Goal: Transaction & Acquisition: Purchase product/service

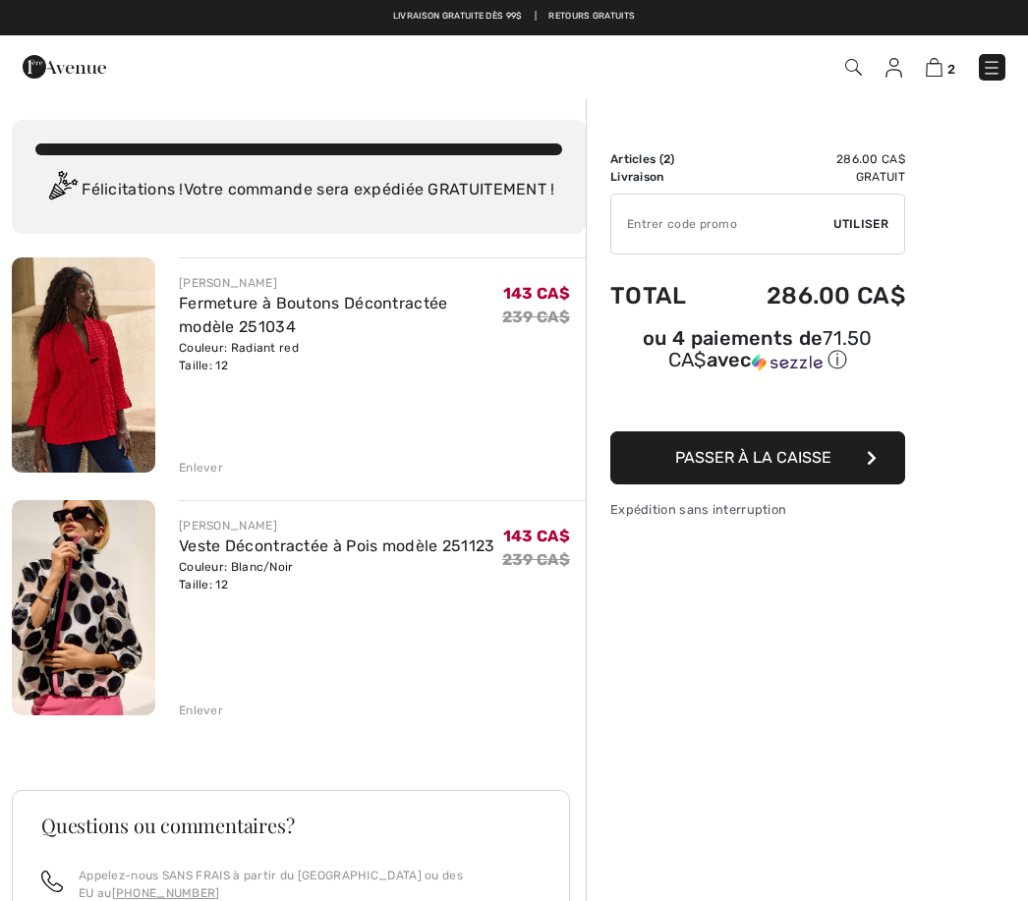
click at [225, 465] on div "Enlever" at bounding box center [382, 466] width 407 height 22
click at [211, 472] on div "Enlever" at bounding box center [201, 468] width 44 height 18
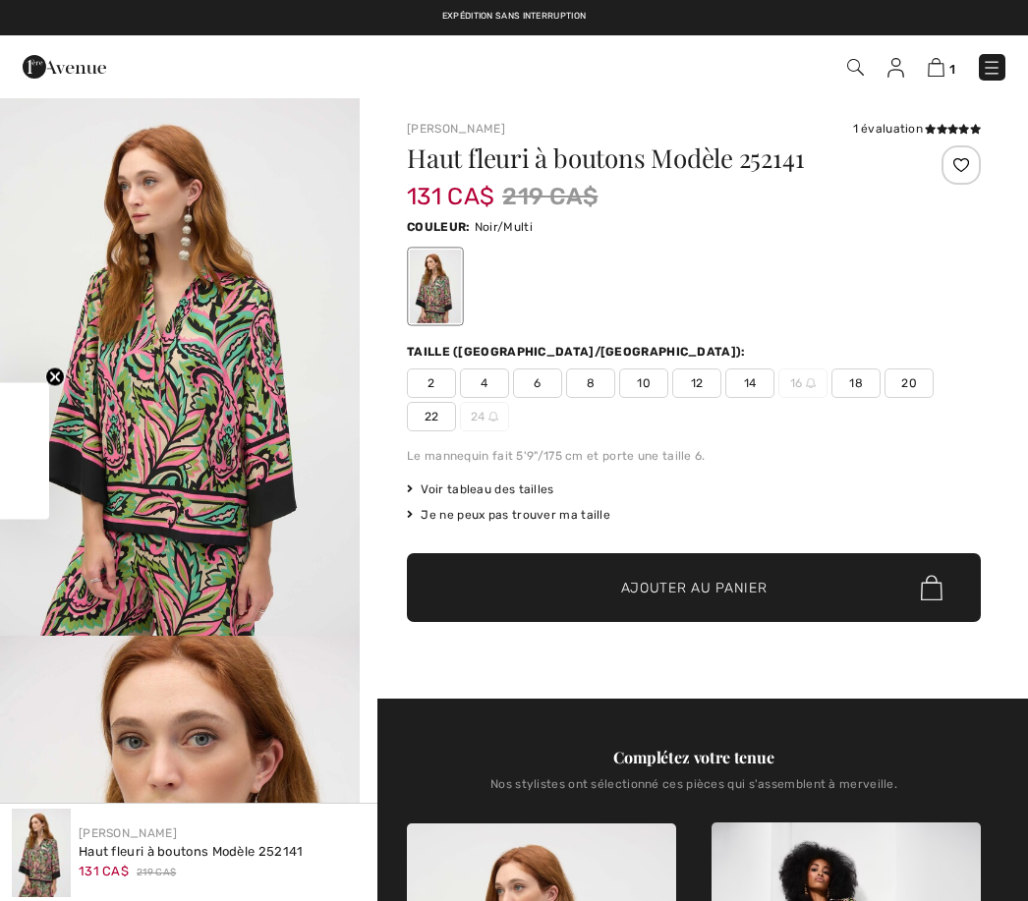
checkbox input "true"
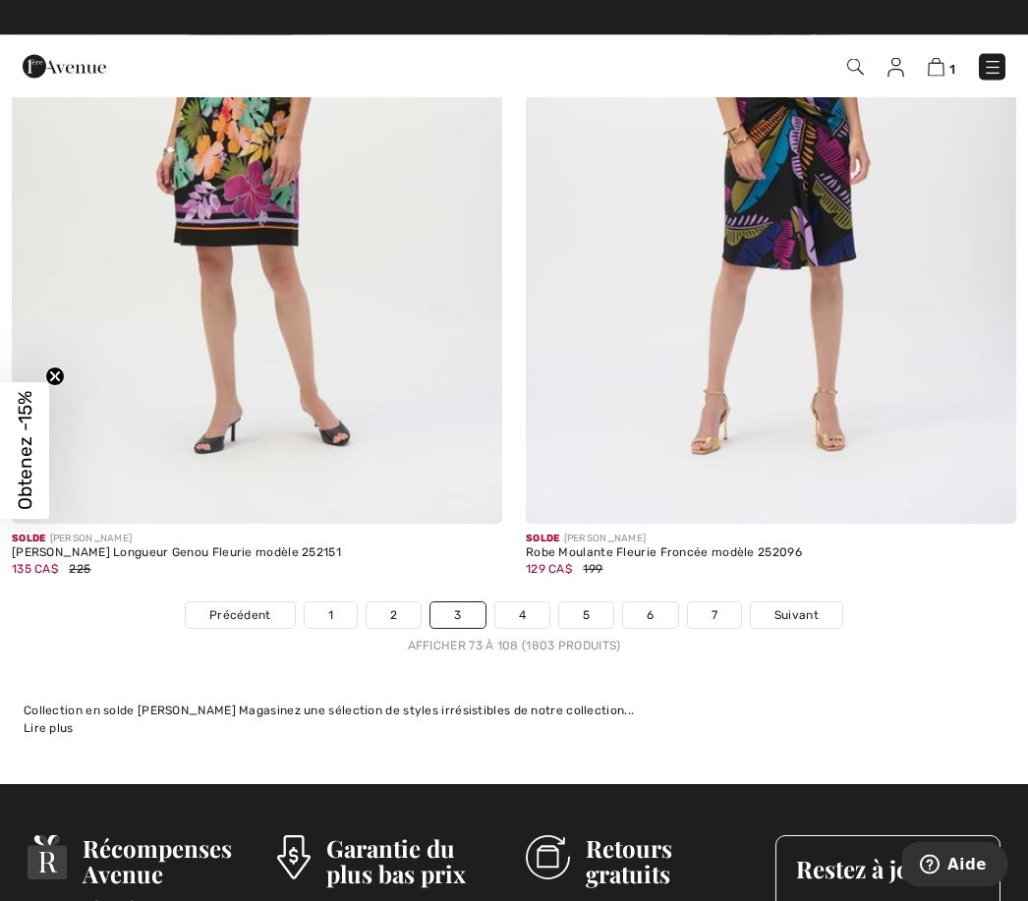
scroll to position [15106, 0]
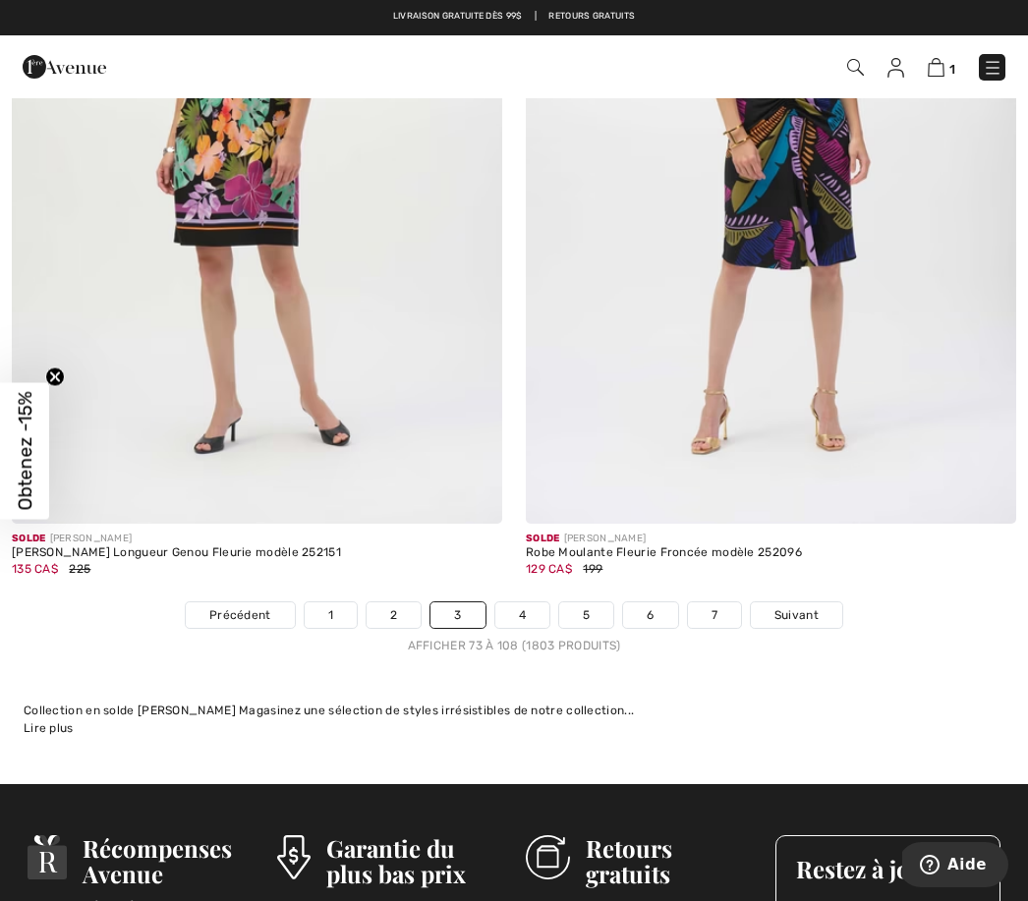
click at [537, 602] on link "4" at bounding box center [522, 615] width 54 height 26
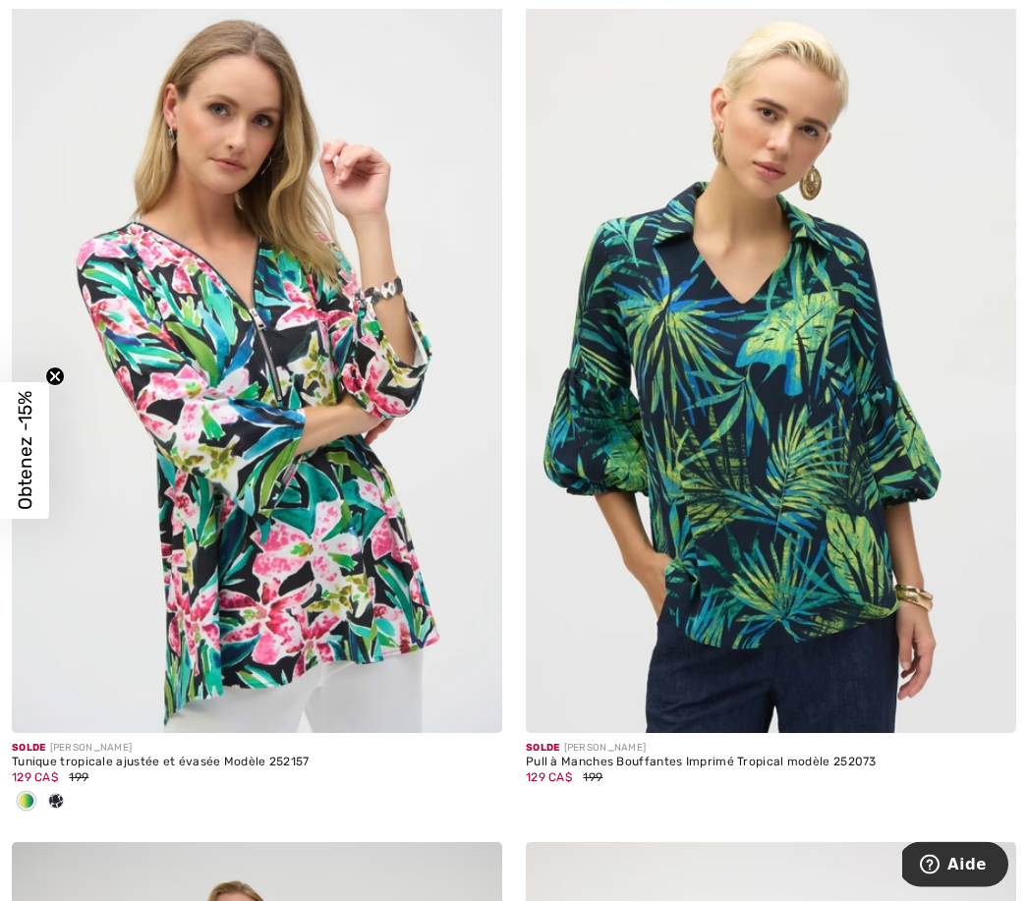
scroll to position [1239, 0]
click at [69, 806] on div at bounding box center [55, 802] width 29 height 32
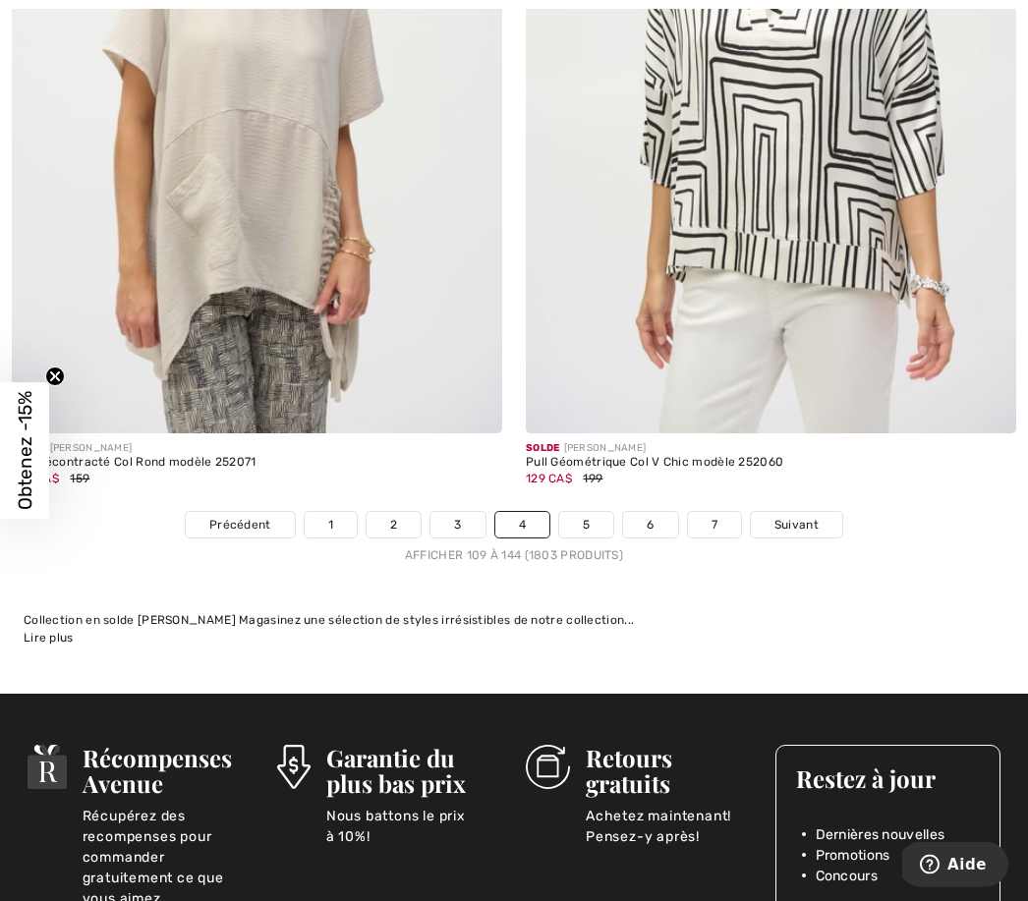
scroll to position [15080, 0]
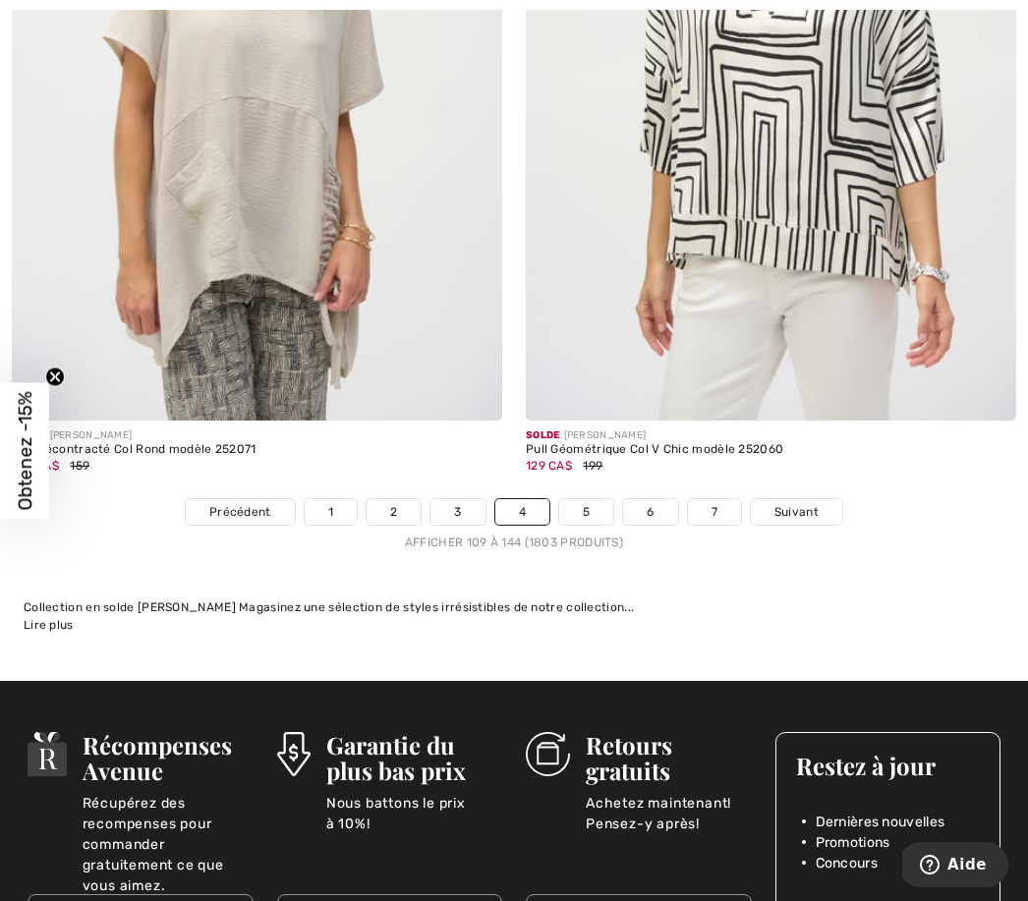
click at [809, 503] on span "Suivant" at bounding box center [796, 512] width 44 height 18
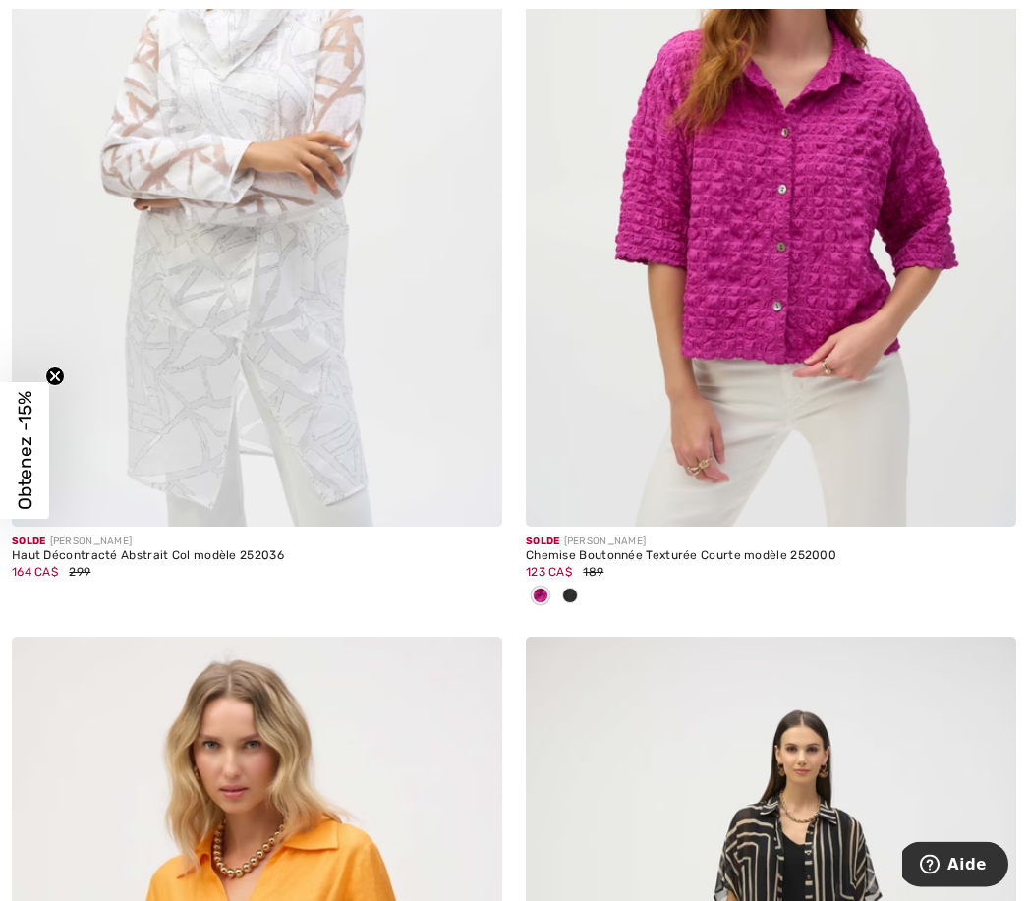
scroll to position [599, 0]
click at [569, 600] on span at bounding box center [570, 596] width 16 height 16
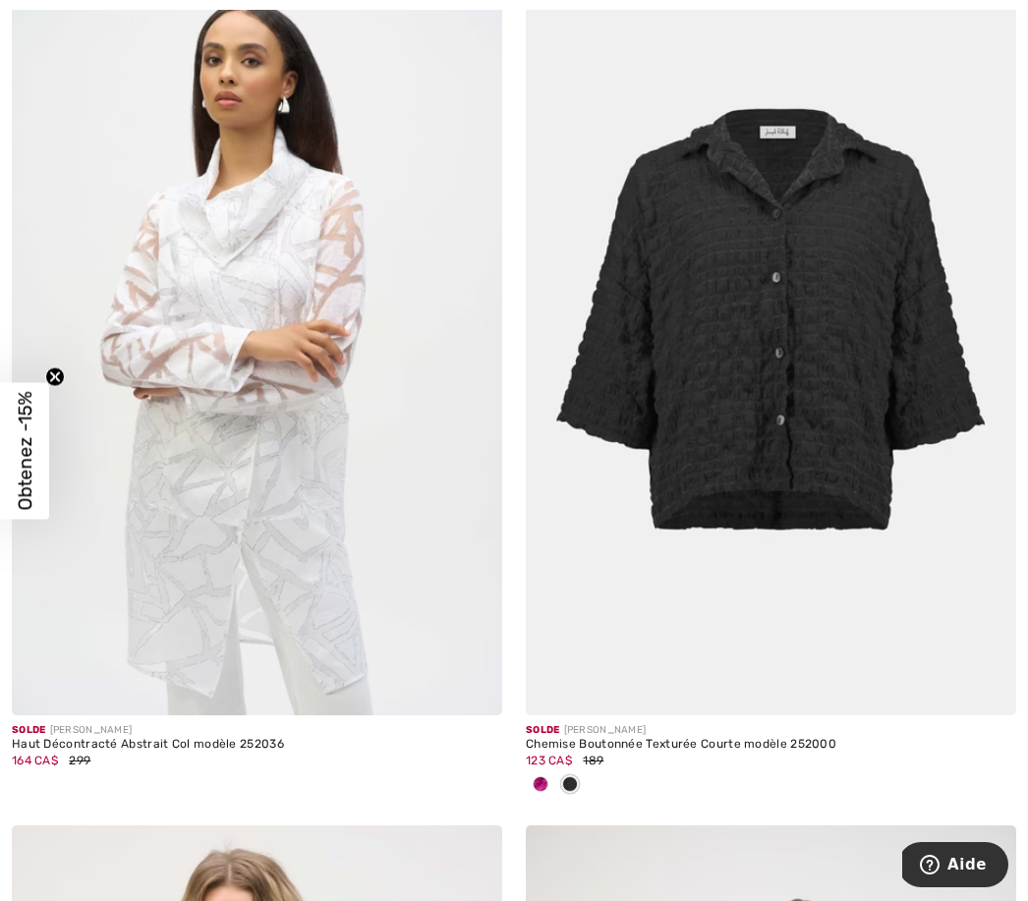
scroll to position [414, 0]
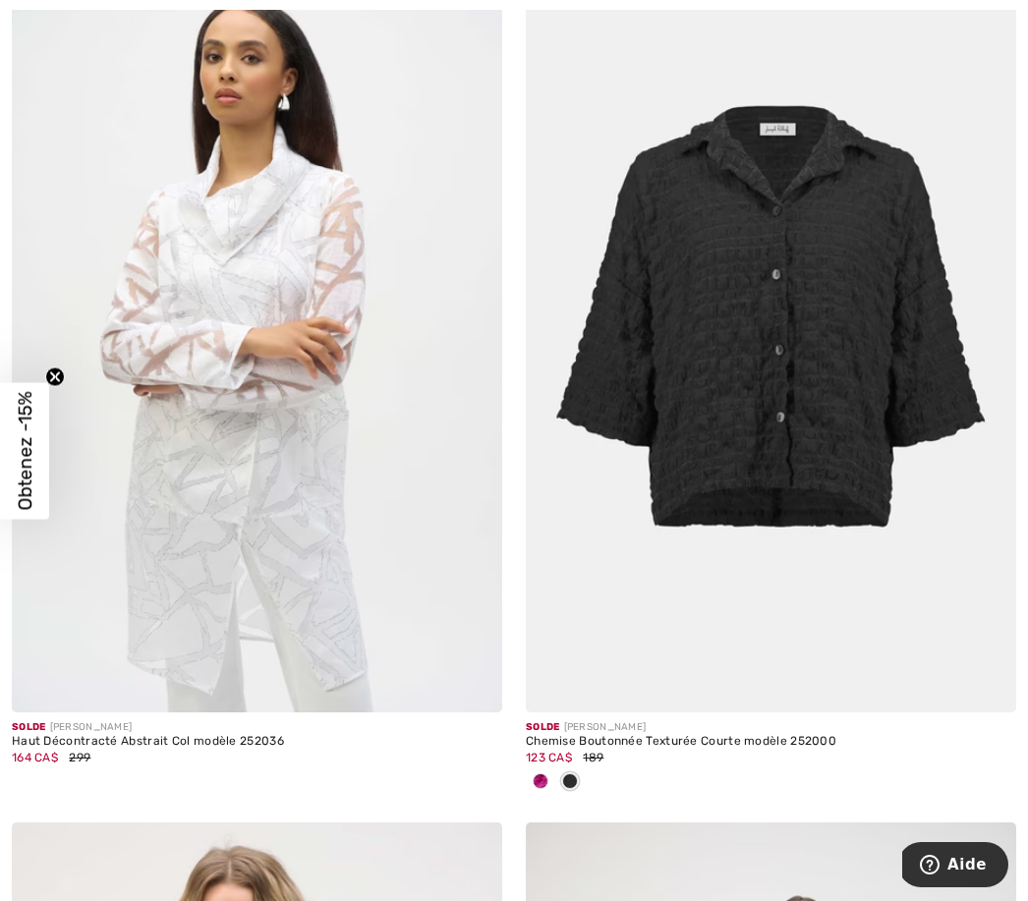
click at [619, 532] on img at bounding box center [771, 345] width 490 height 736
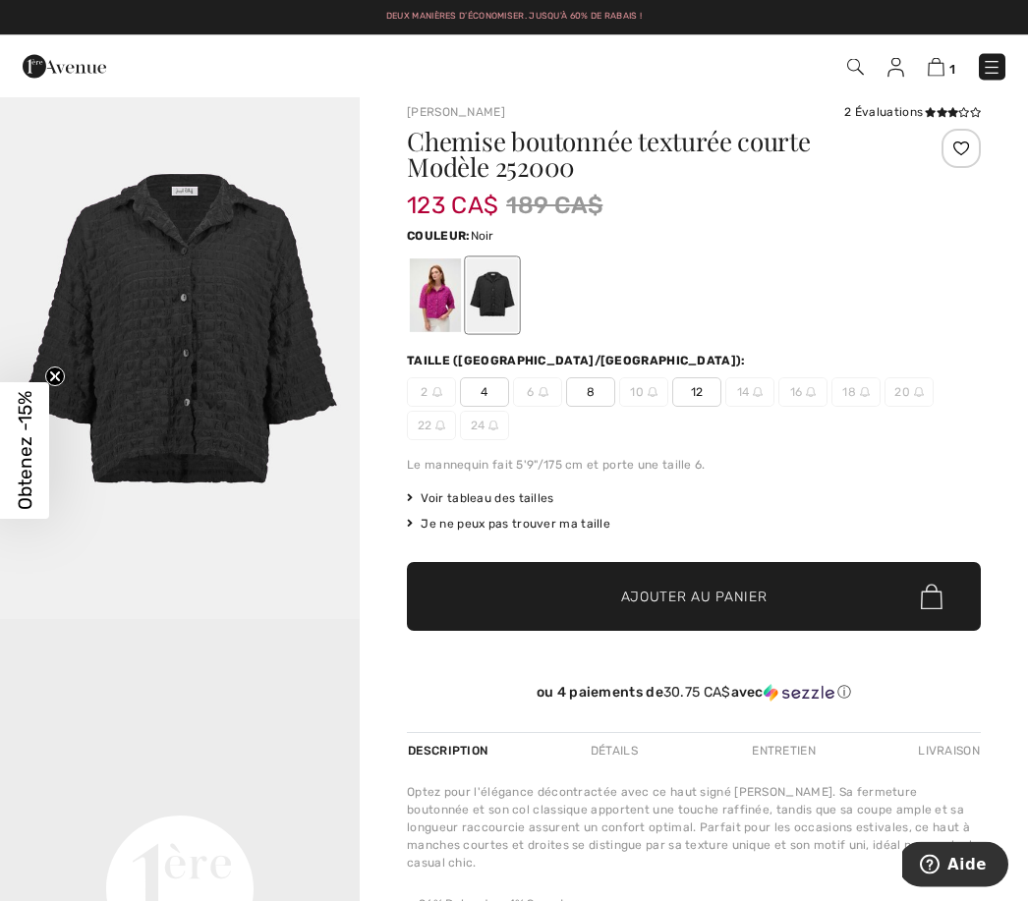
scroll to position [17, 0]
click at [499, 314] on div at bounding box center [492, 295] width 51 height 74
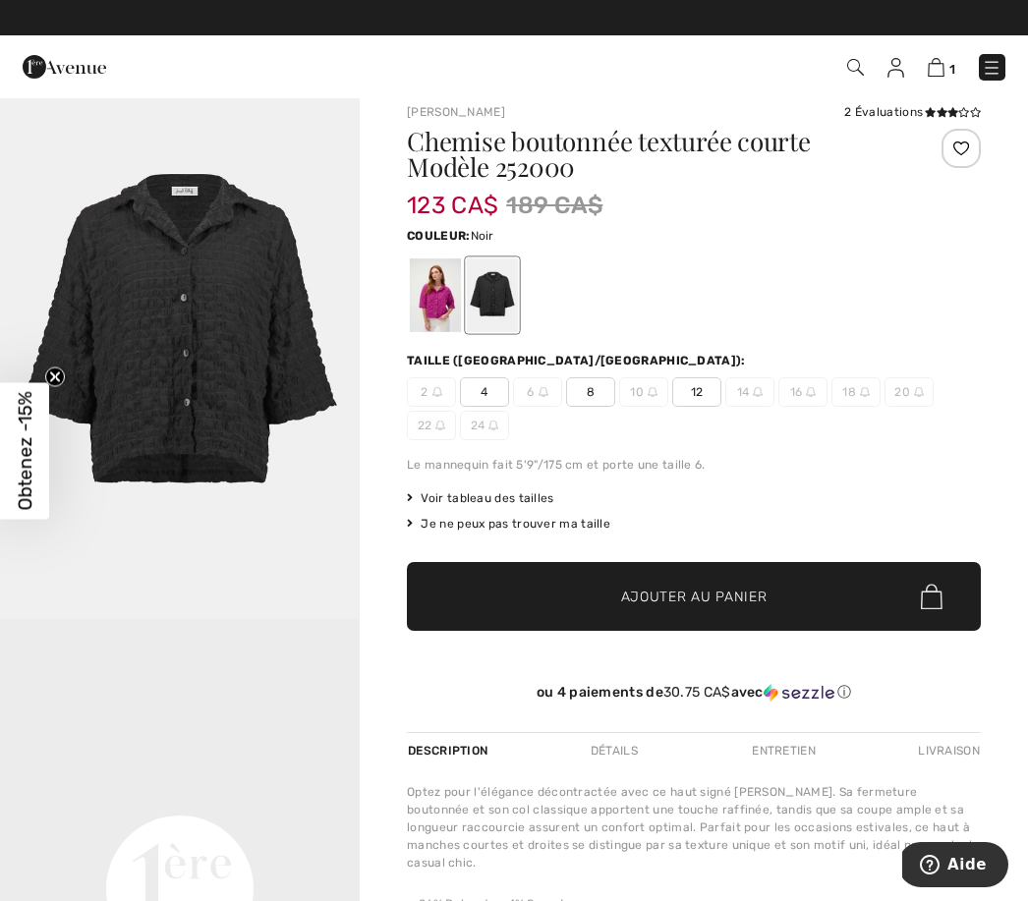
click at [489, 305] on div at bounding box center [492, 295] width 51 height 74
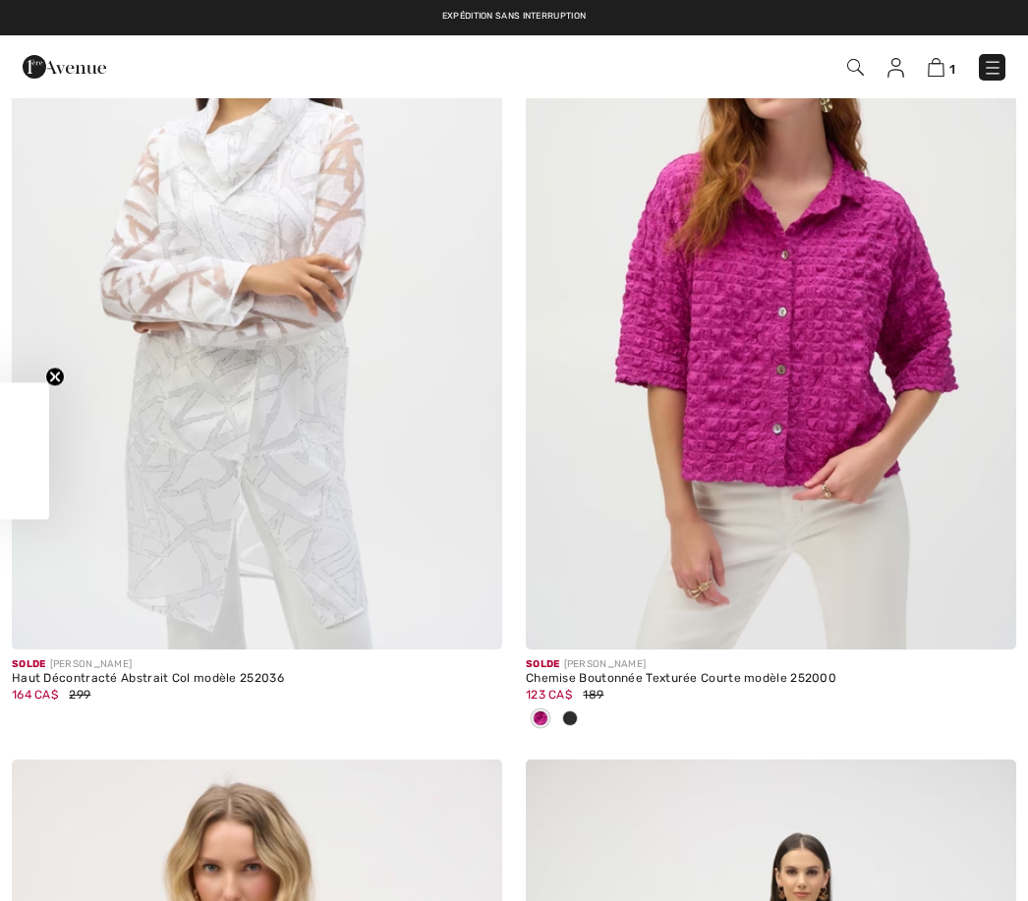
checkbox input "true"
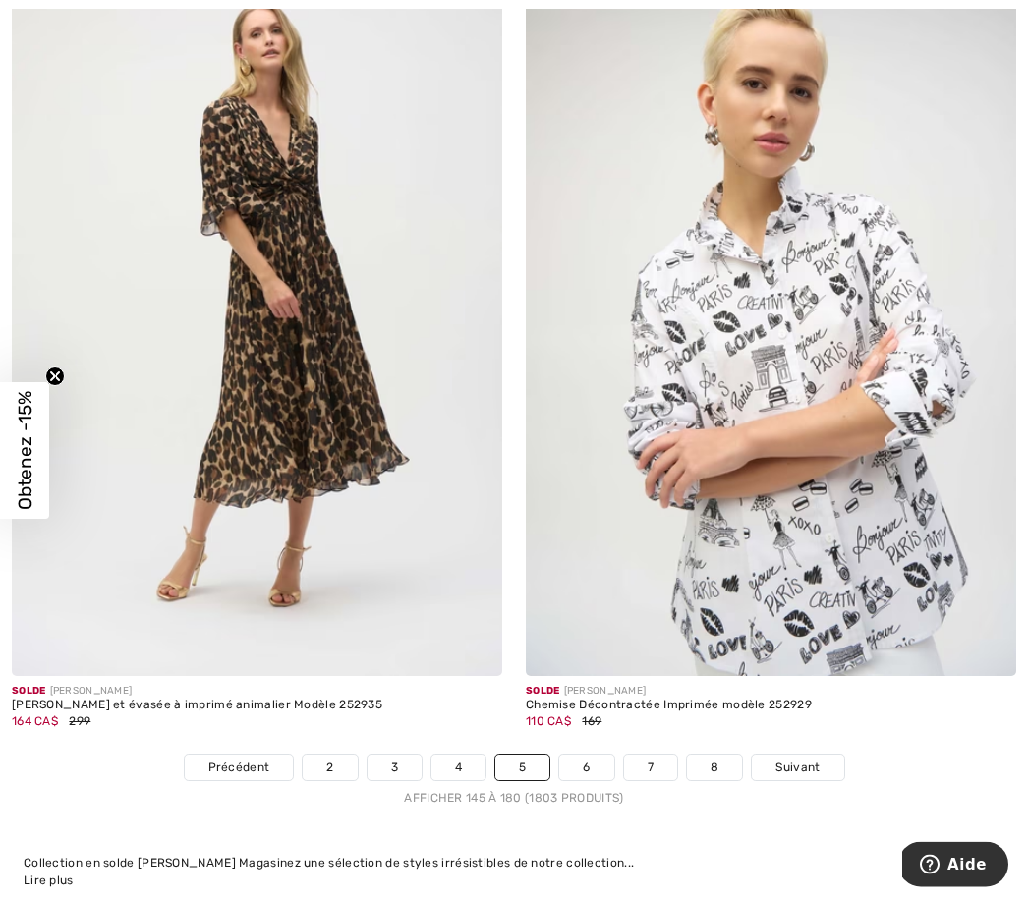
scroll to position [14824, 0]
click at [595, 759] on link "6" at bounding box center [586, 768] width 54 height 26
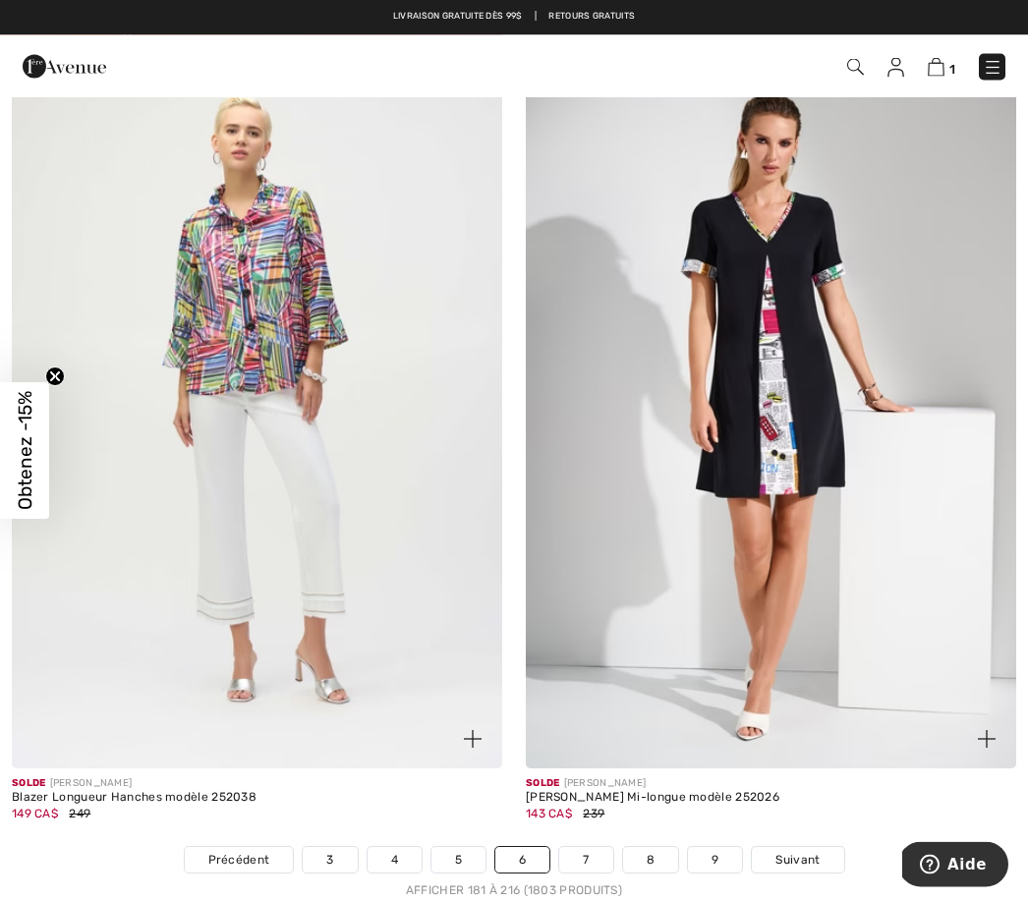
scroll to position [14598, 0]
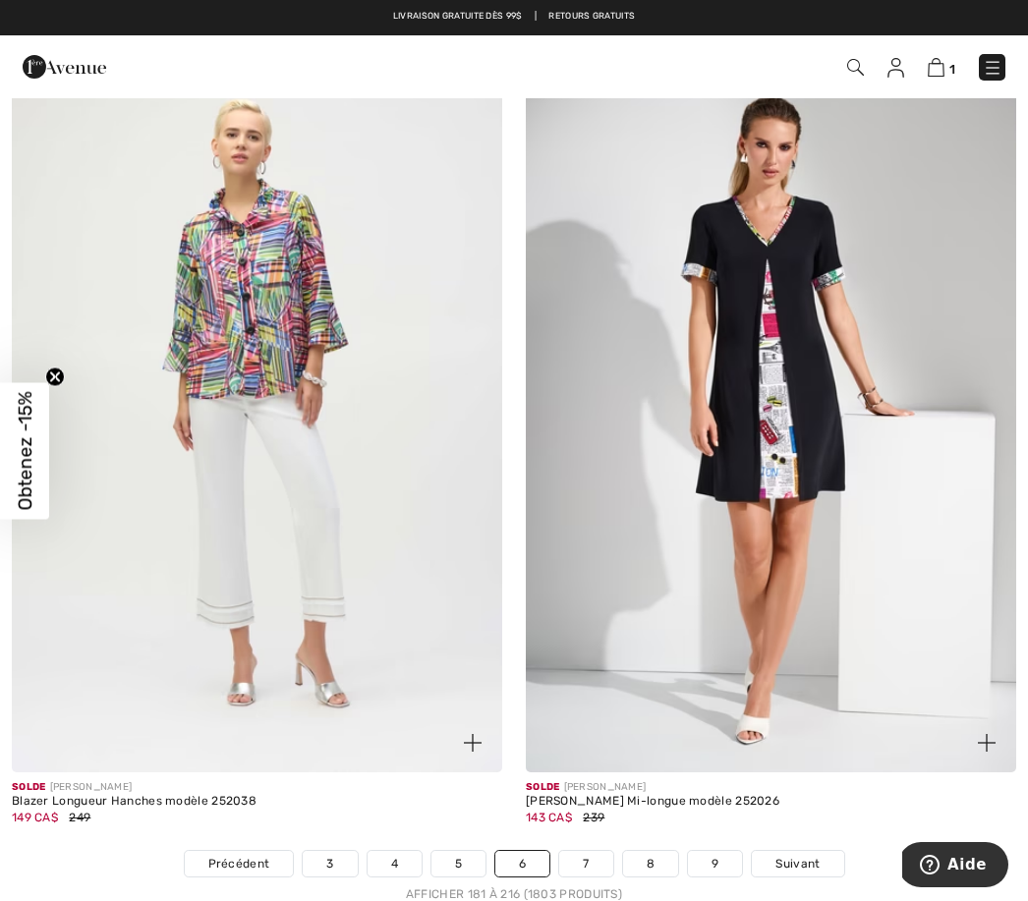
click at [362, 556] on img at bounding box center [257, 404] width 490 height 736
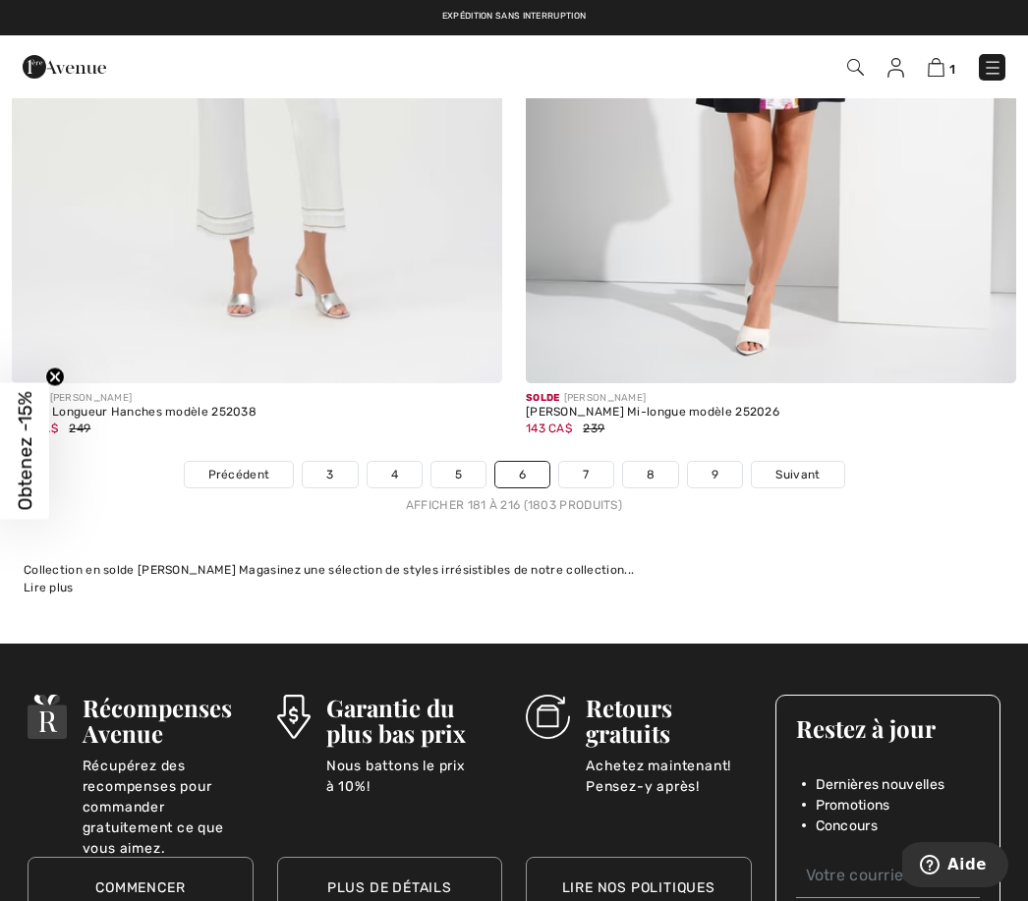
scroll to position [14941, 0]
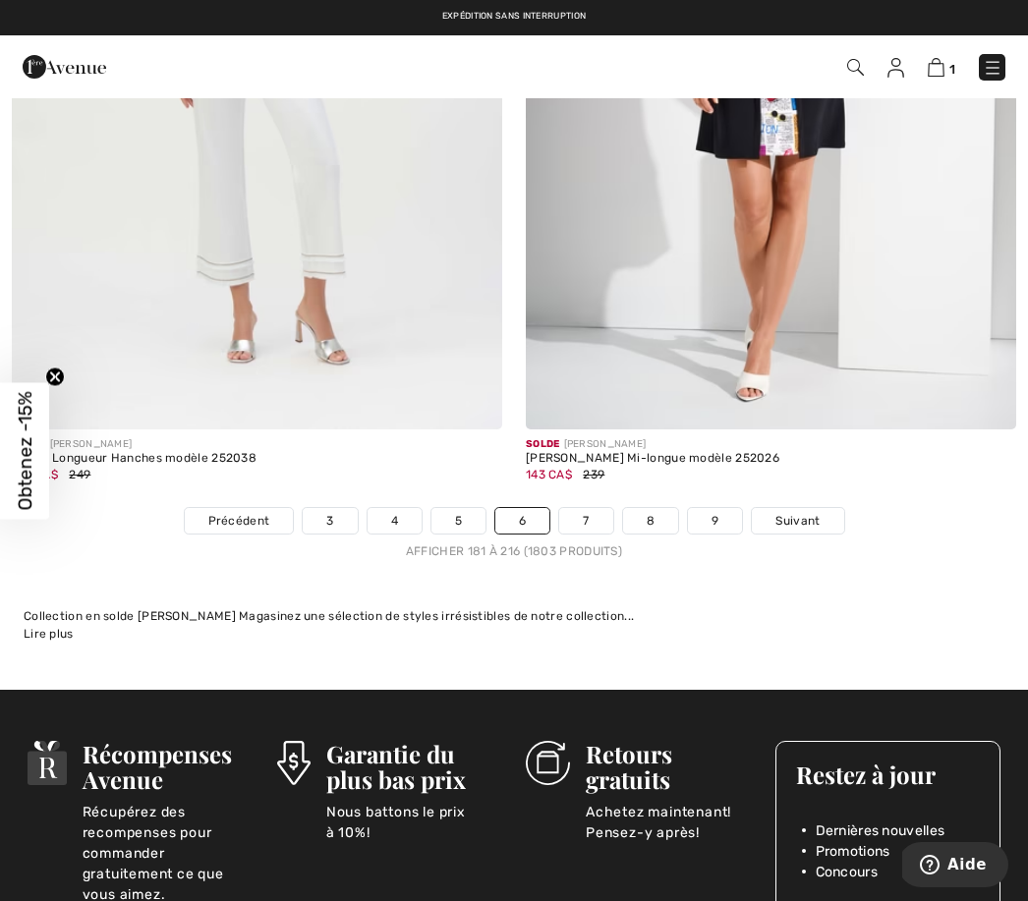
click at [593, 514] on link "7" at bounding box center [585, 521] width 53 height 26
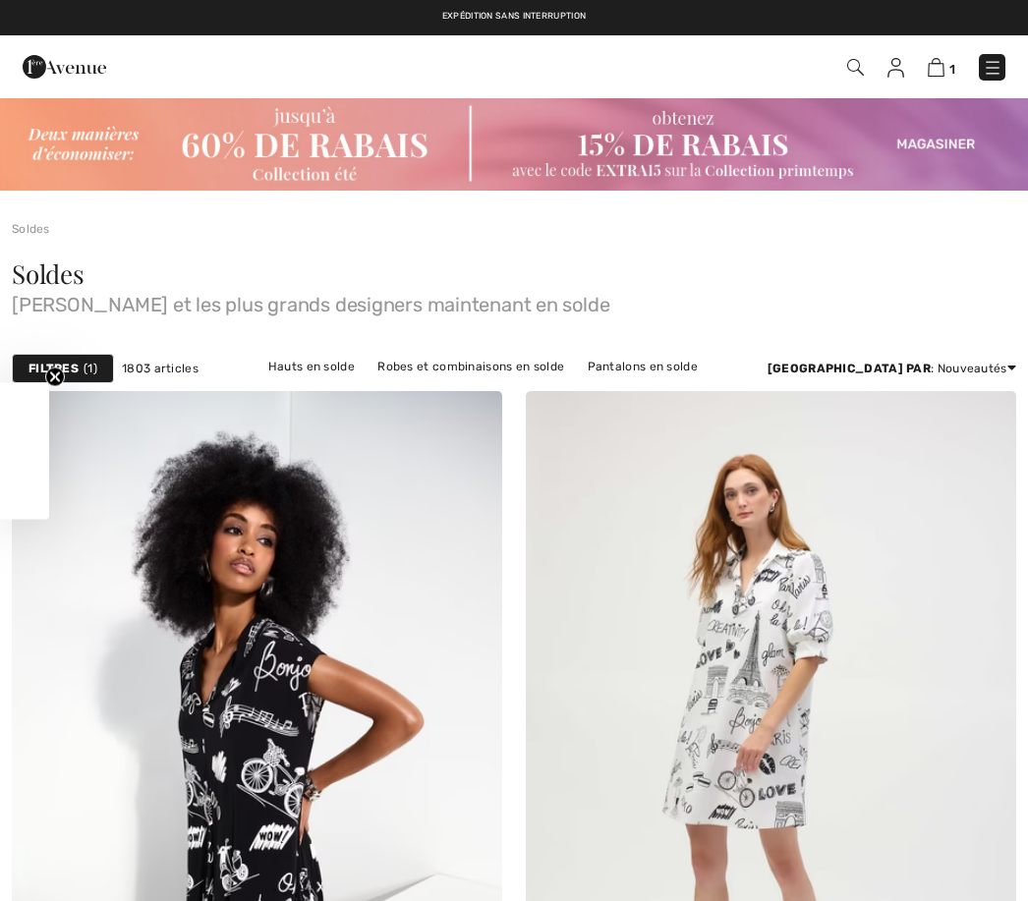
checkbox input "true"
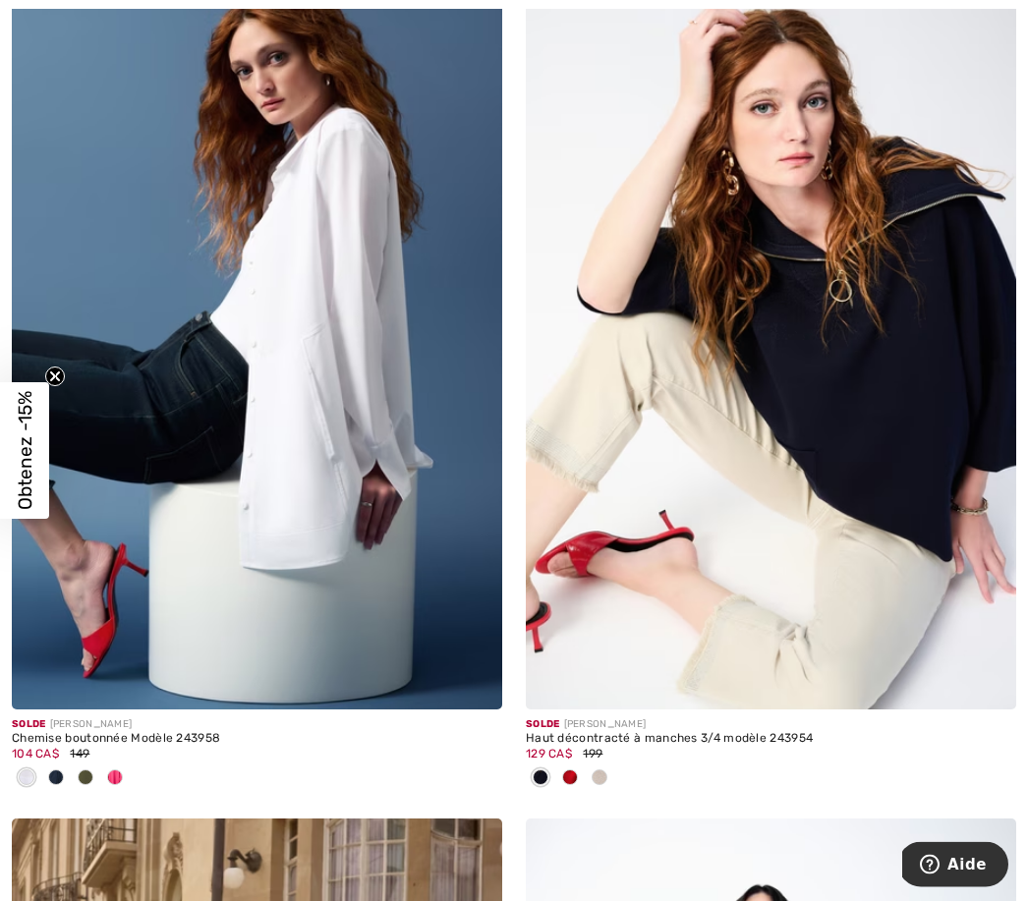
scroll to position [3767, 0]
click at [95, 773] on div at bounding box center [85, 779] width 29 height 32
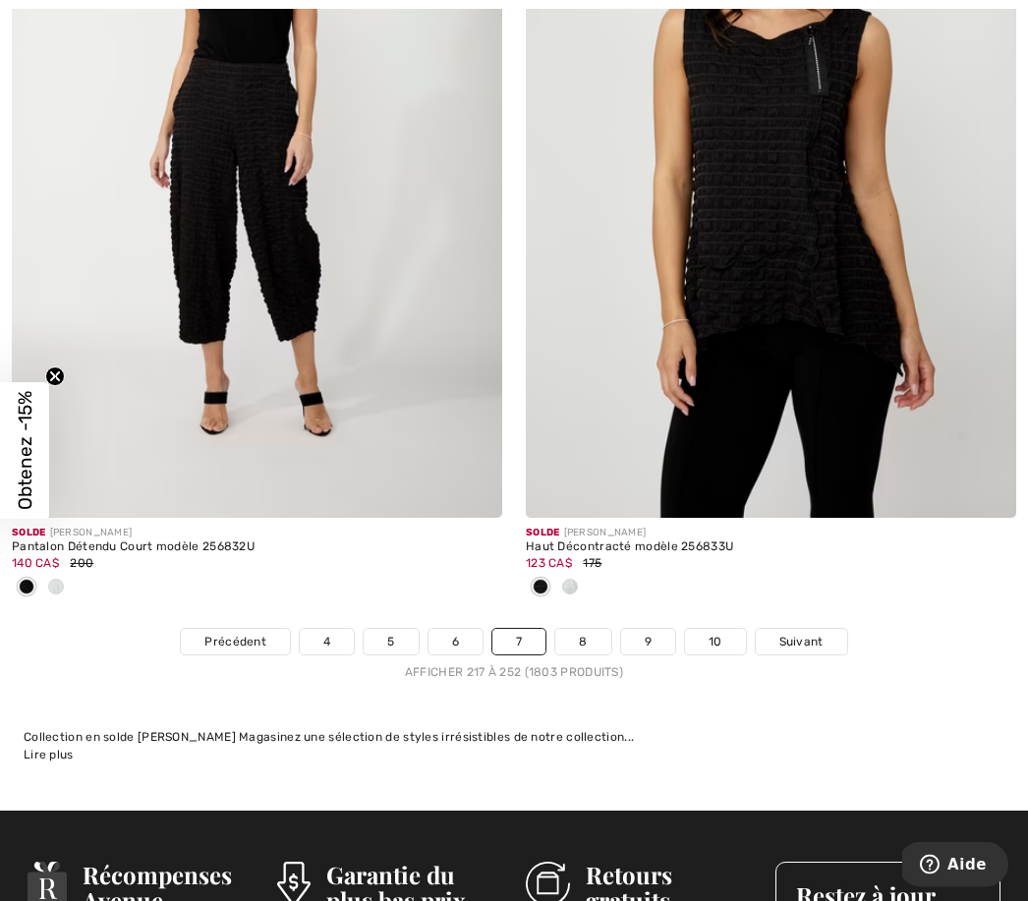
scroll to position [15210, 0]
click at [589, 635] on link "8" at bounding box center [582, 642] width 55 height 26
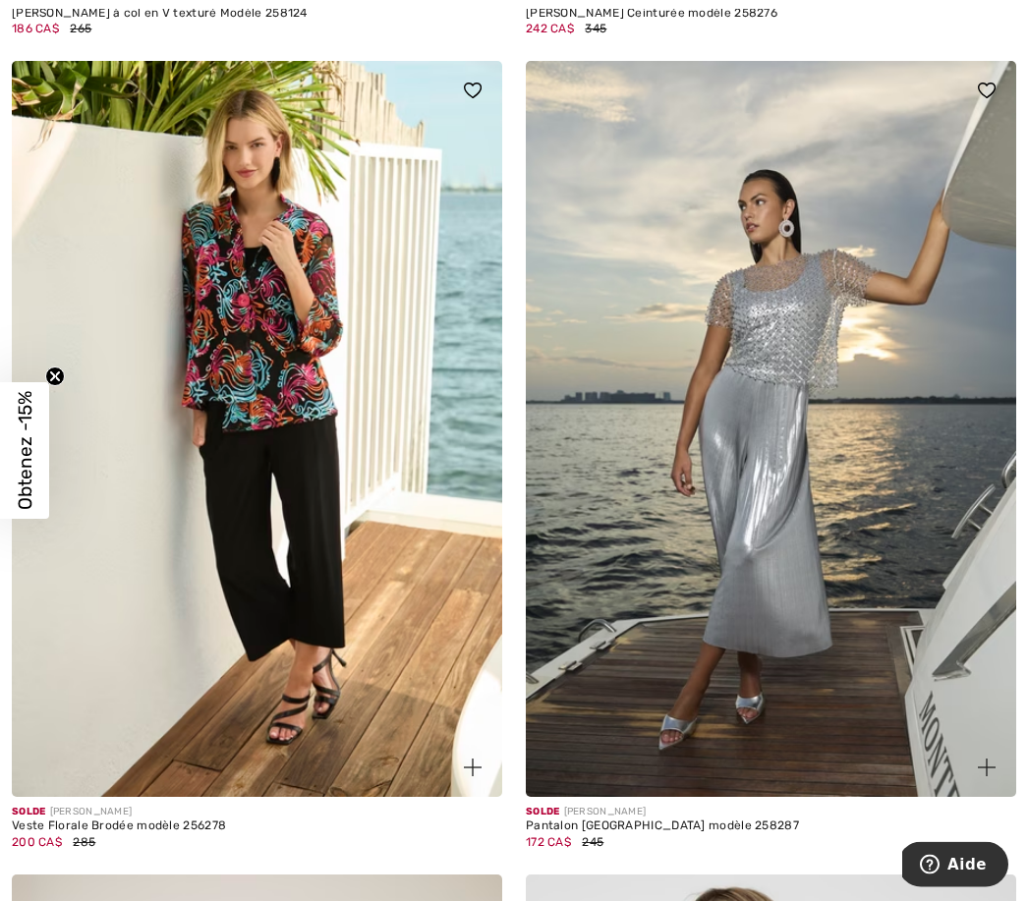
scroll to position [1988, 0]
click at [377, 617] on img at bounding box center [257, 429] width 490 height 736
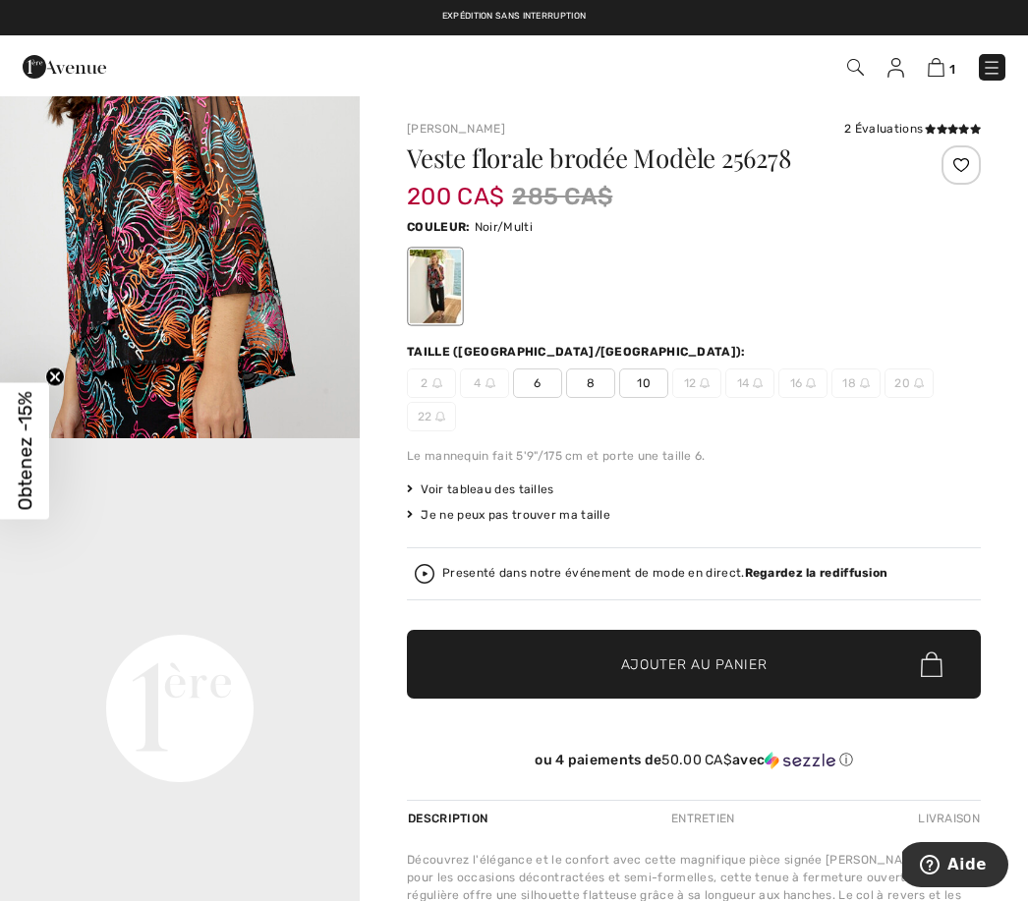
scroll to position [827, 0]
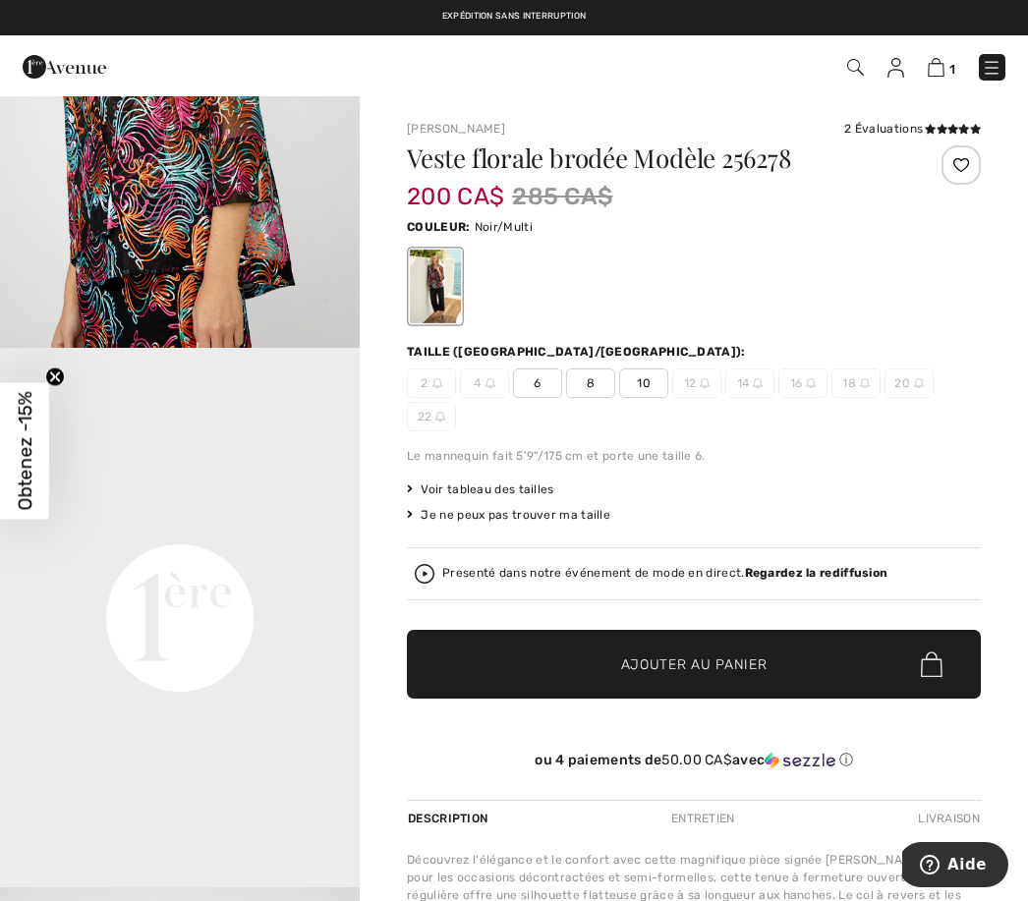
click at [348, 528] on video "Your browser does not support the video tag." at bounding box center [180, 438] width 360 height 180
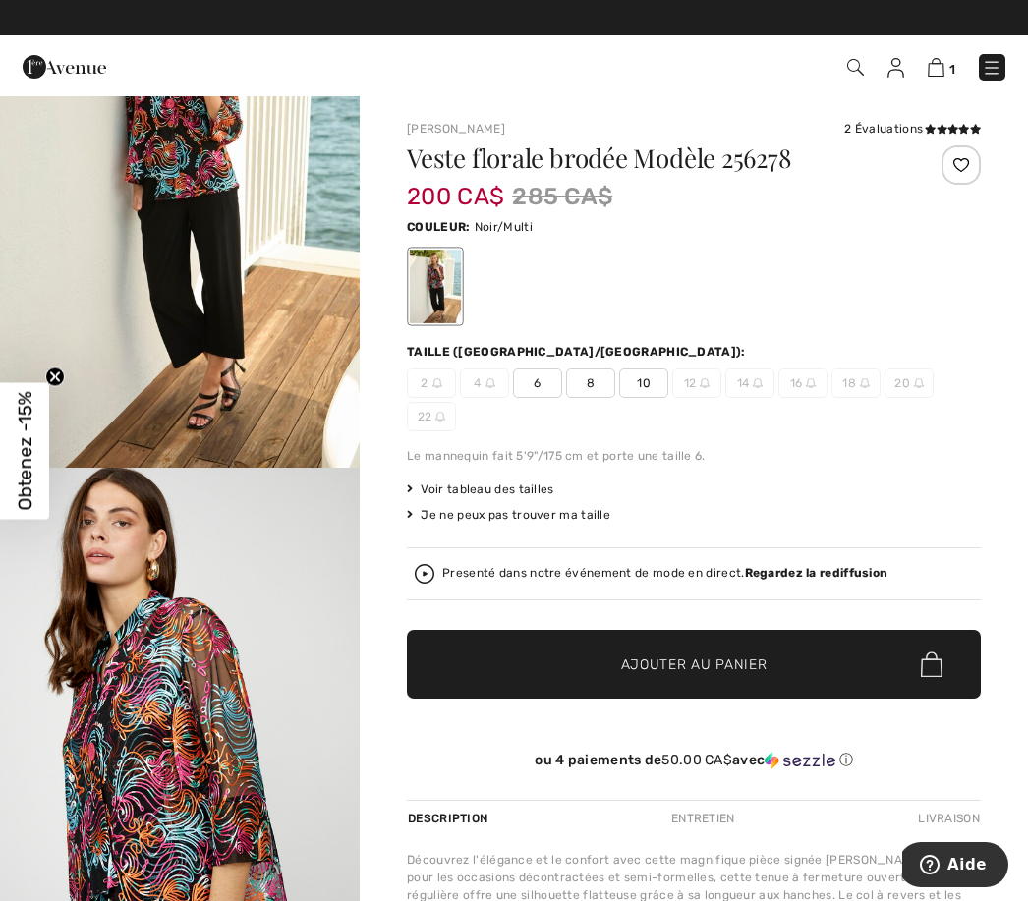
scroll to position [0, 0]
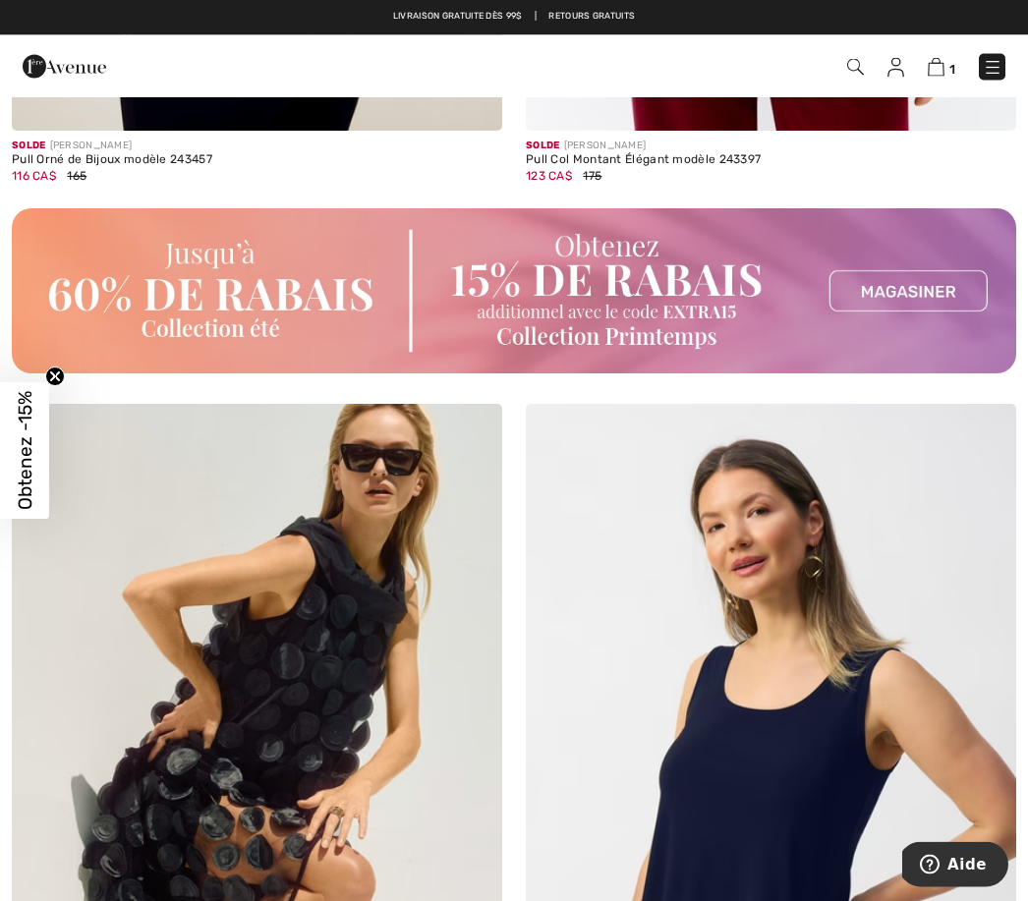
scroll to position [10167, 0]
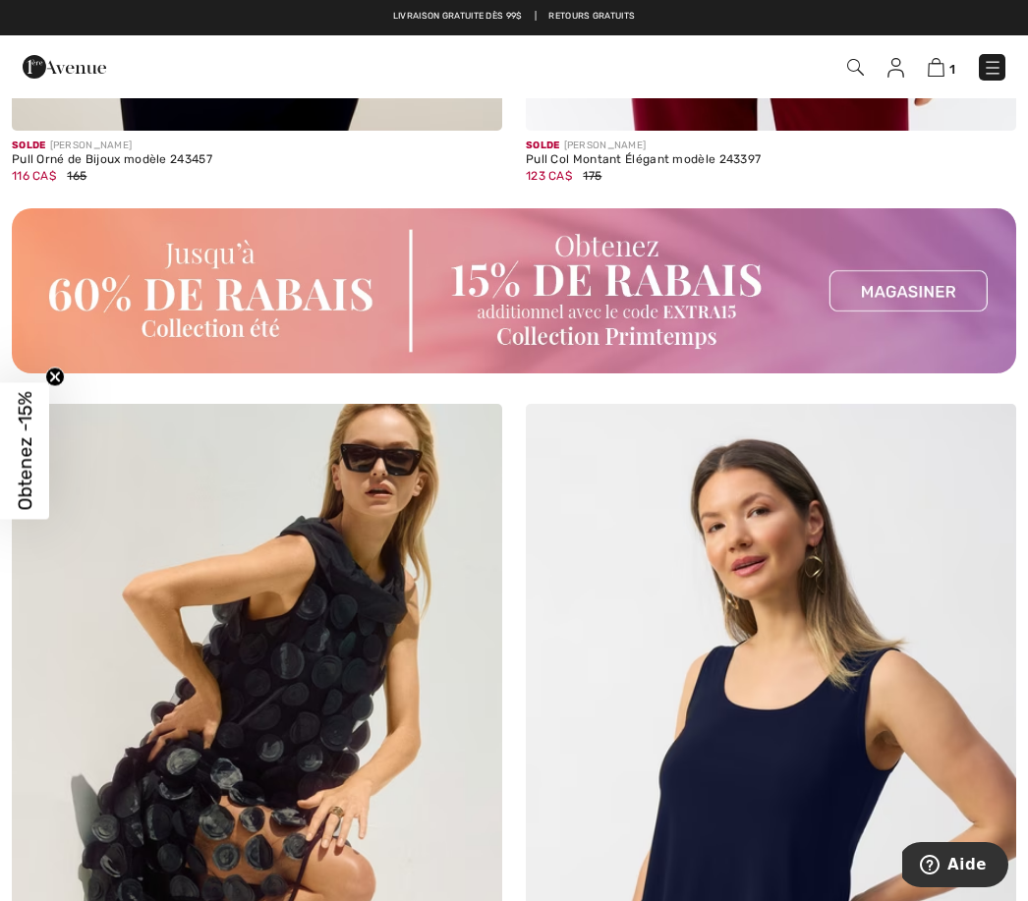
click at [923, 284] on img at bounding box center [514, 290] width 1004 height 165
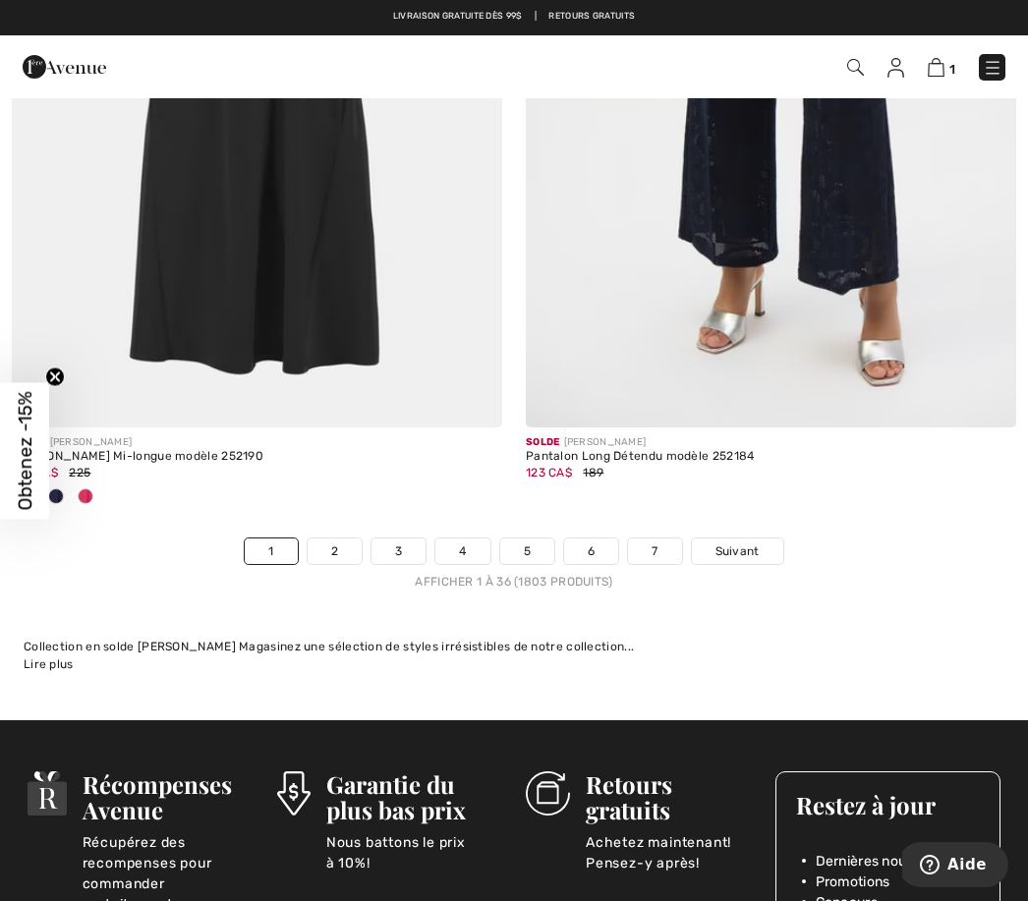
scroll to position [15076, 0]
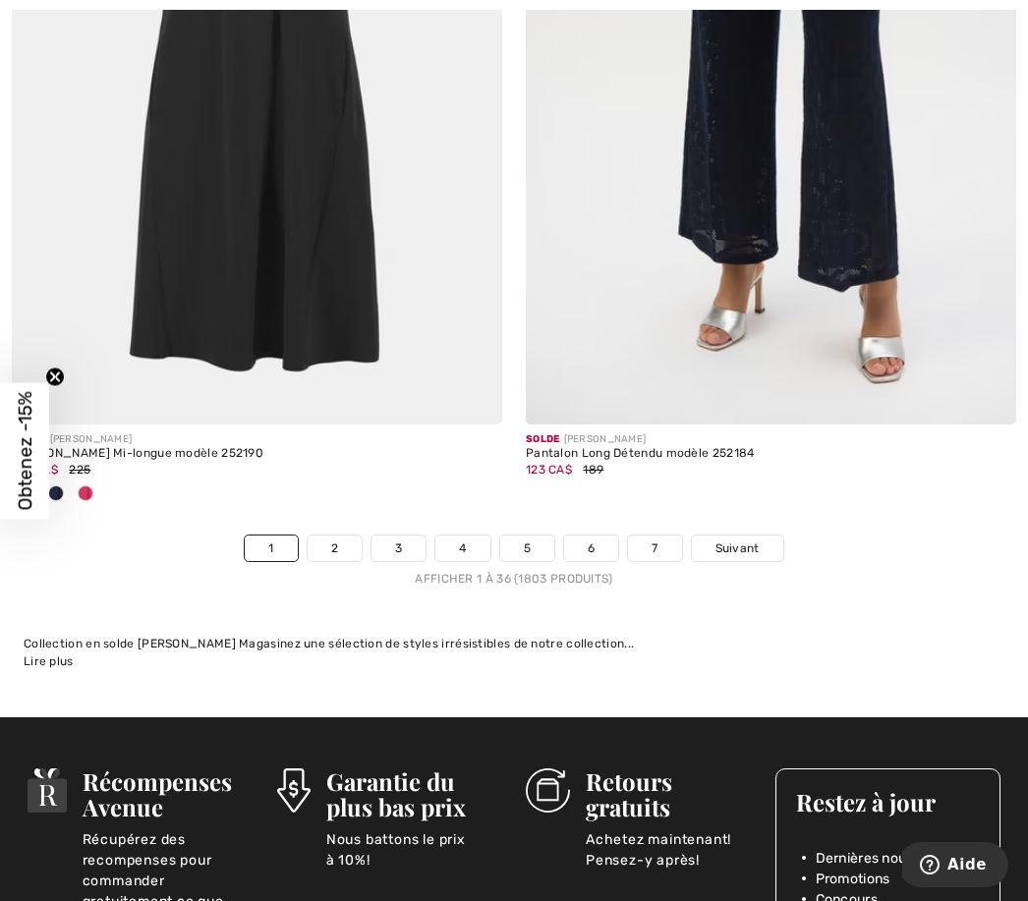
click at [397, 536] on link "3" at bounding box center [398, 549] width 54 height 26
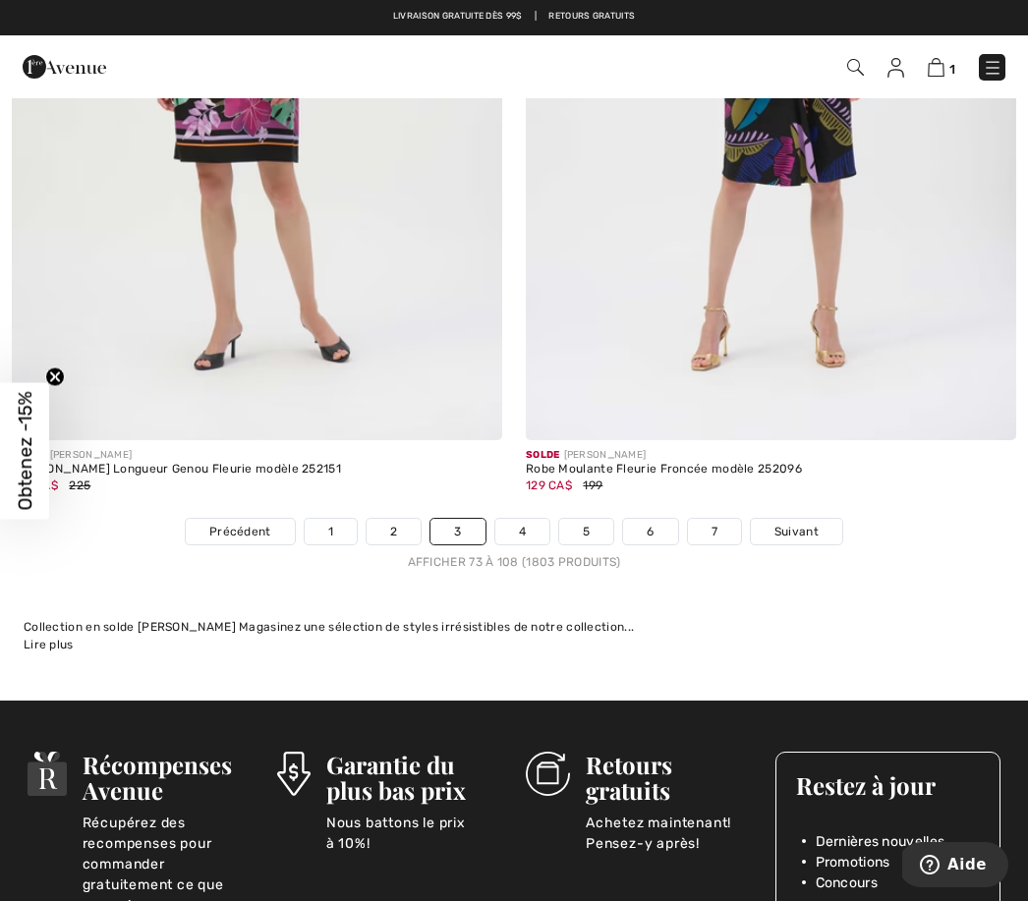
scroll to position [15189, 0]
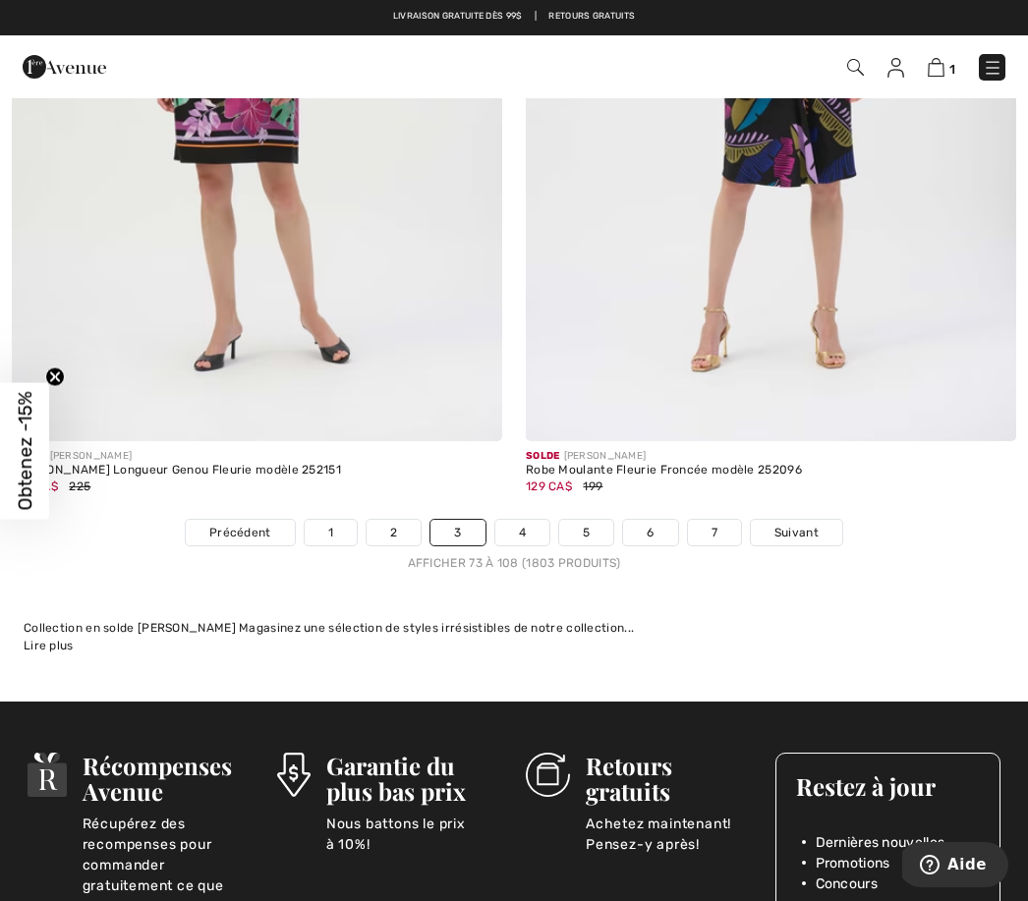
click at [523, 524] on link "4" at bounding box center [522, 533] width 54 height 26
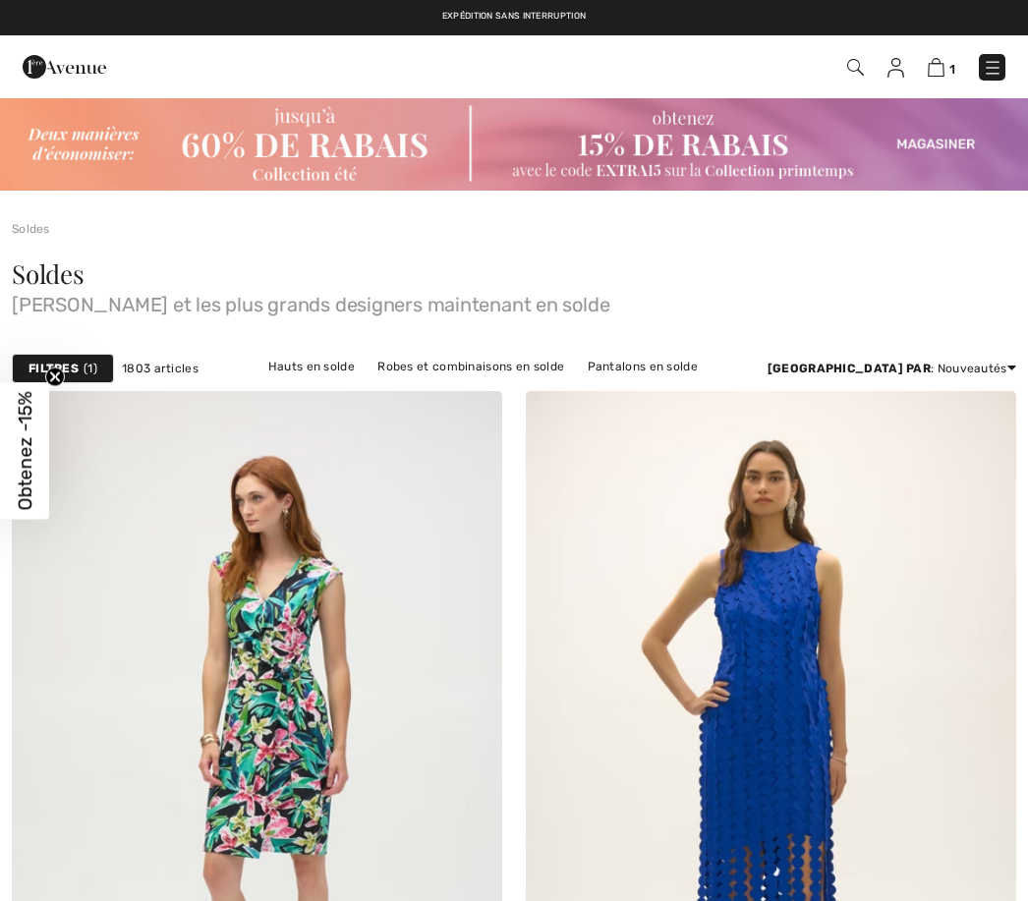
checkbox input "true"
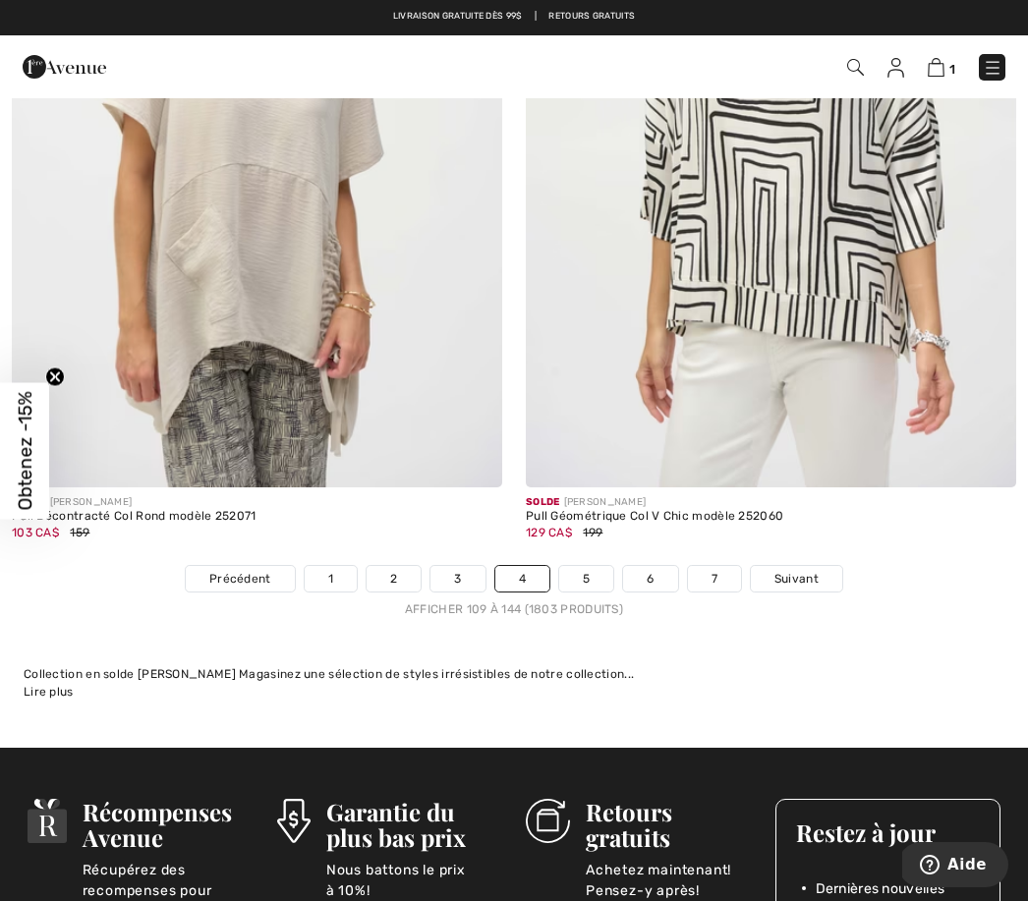
scroll to position [15014, 0]
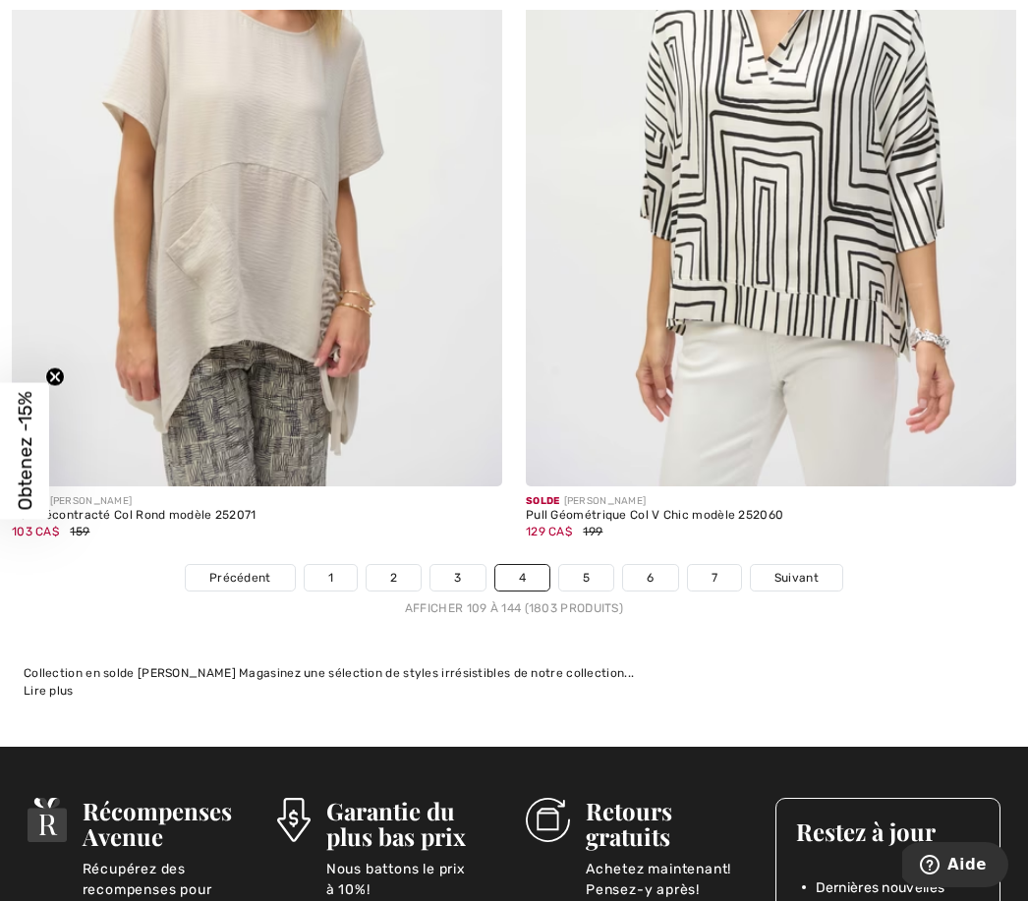
click at [587, 569] on link "5" at bounding box center [586, 578] width 54 height 26
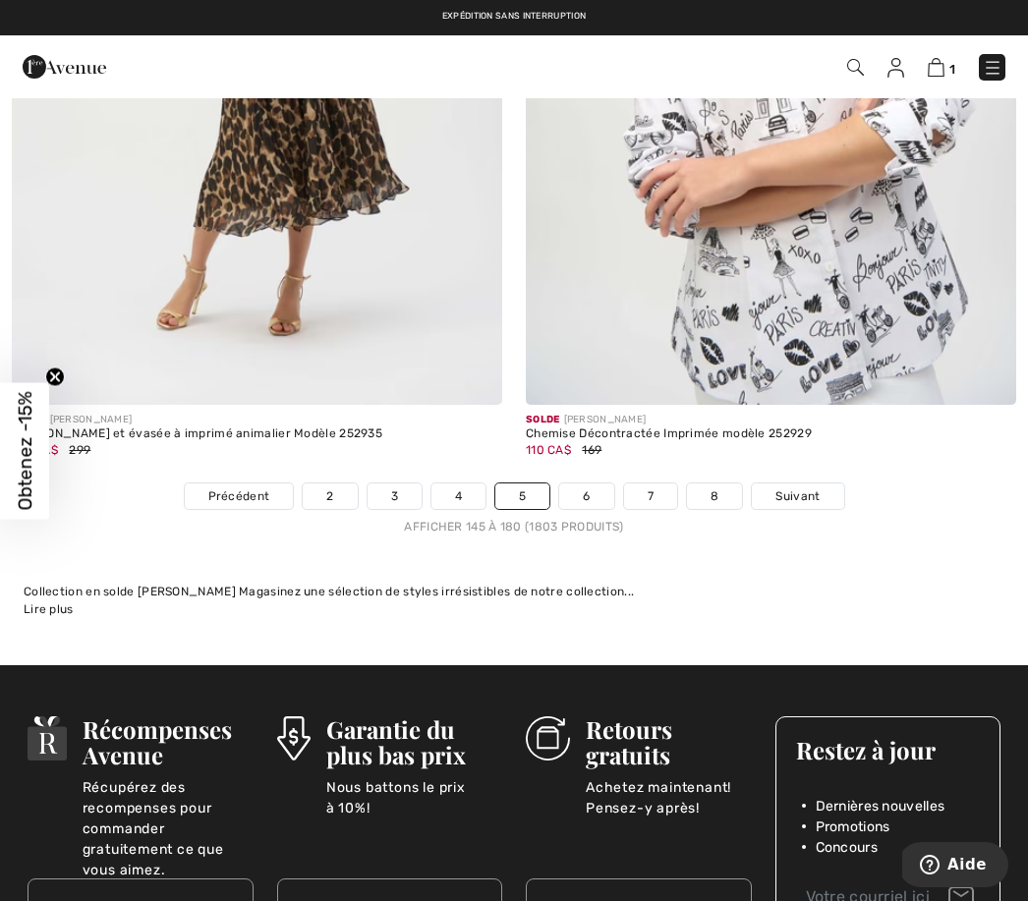
scroll to position [15098, 0]
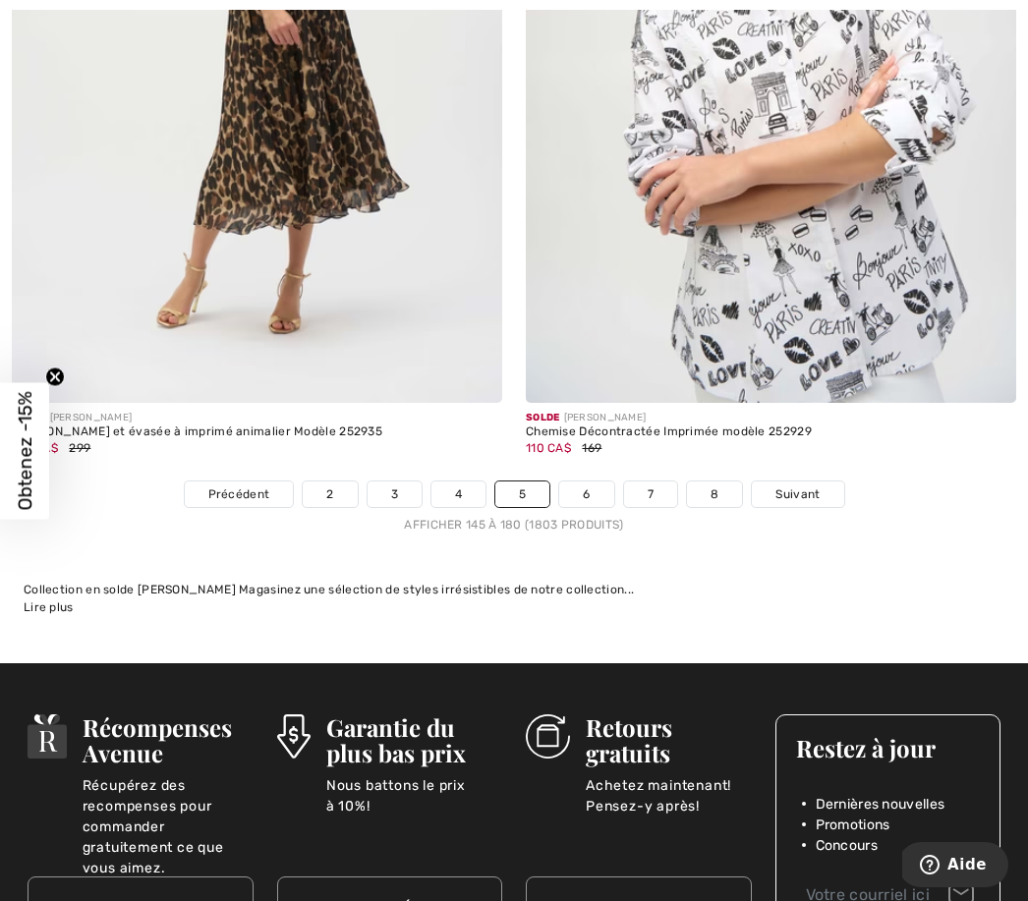
click at [587, 487] on link "6" at bounding box center [586, 495] width 54 height 26
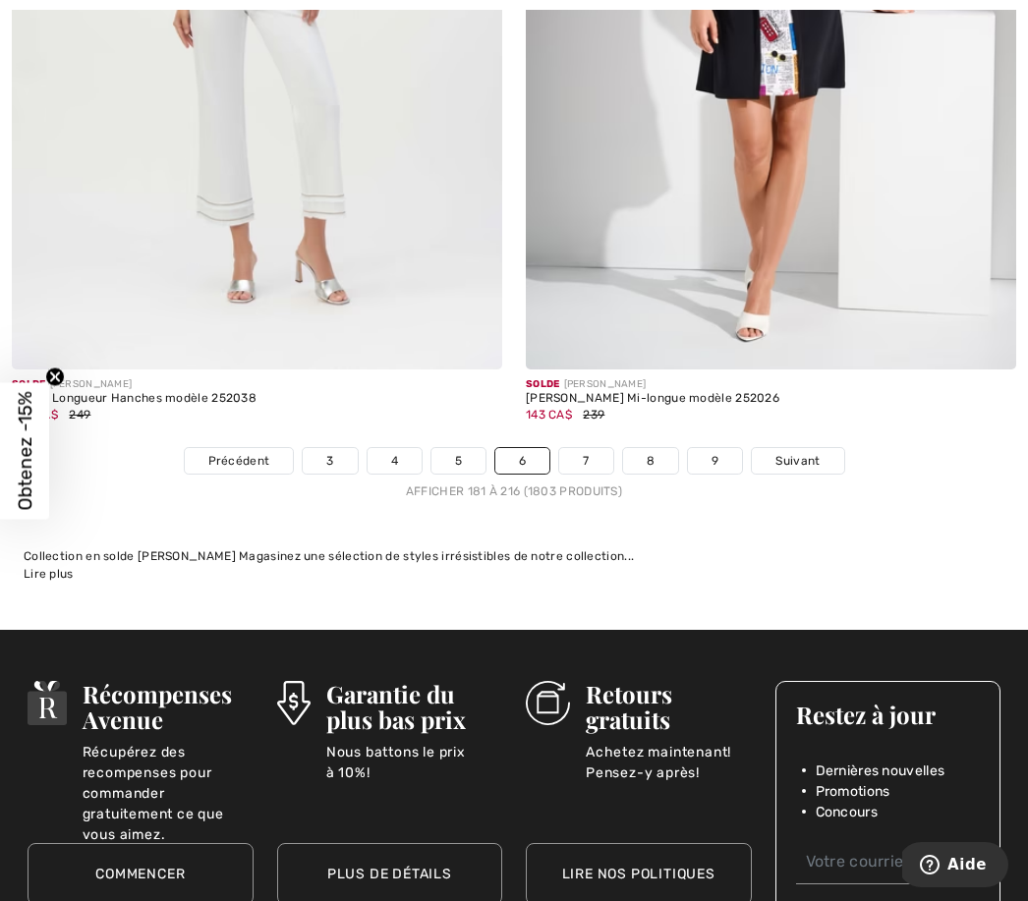
scroll to position [15042, 0]
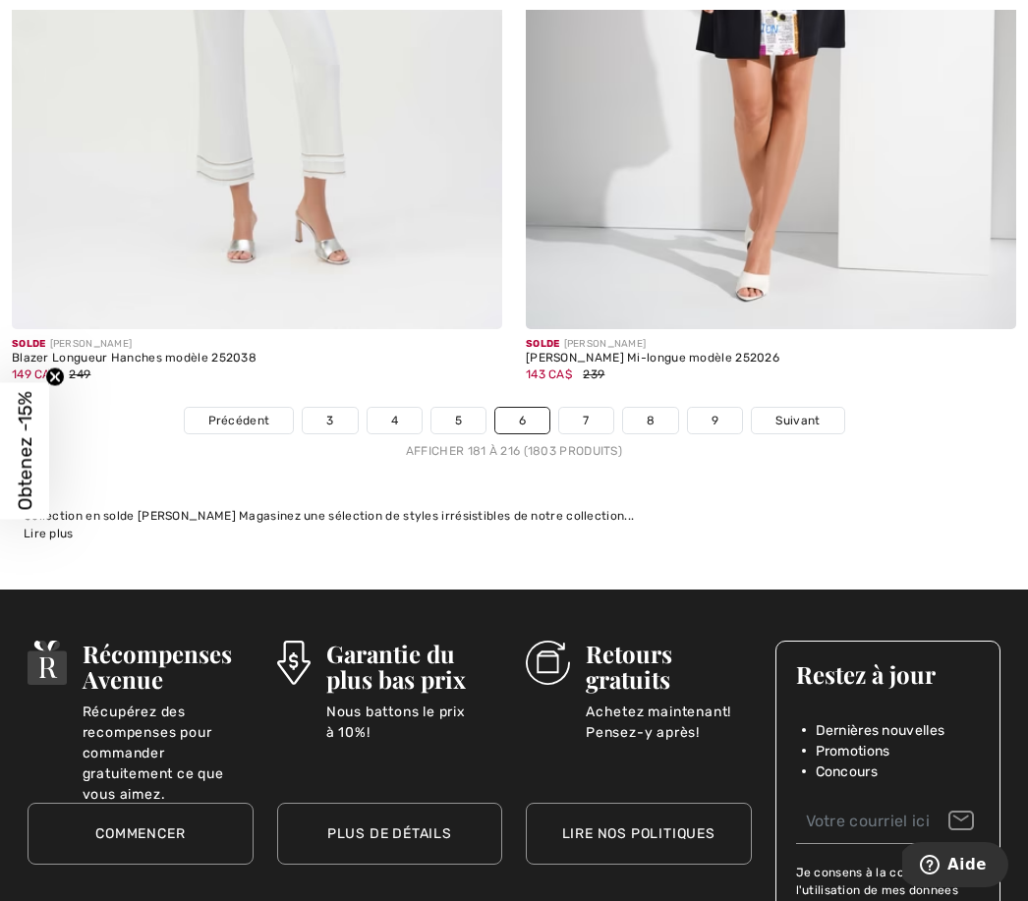
click at [599, 414] on link "7" at bounding box center [585, 421] width 53 height 26
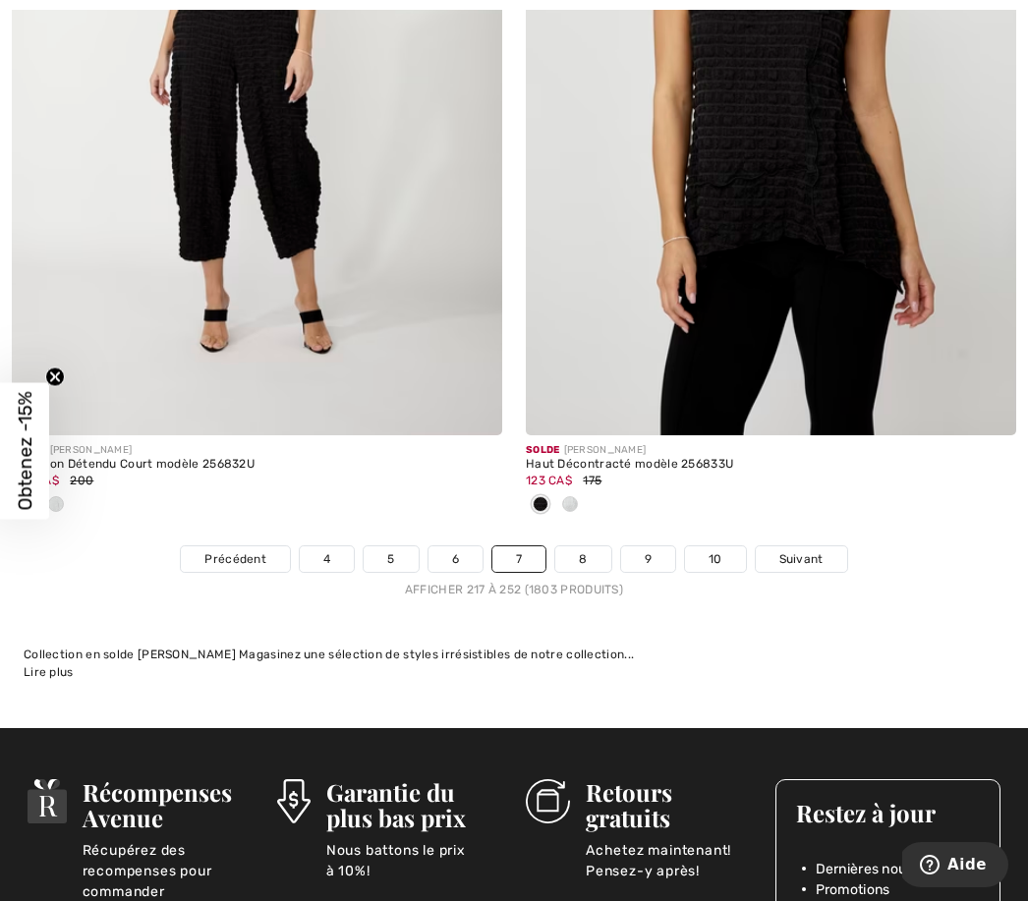
scroll to position [15301, 0]
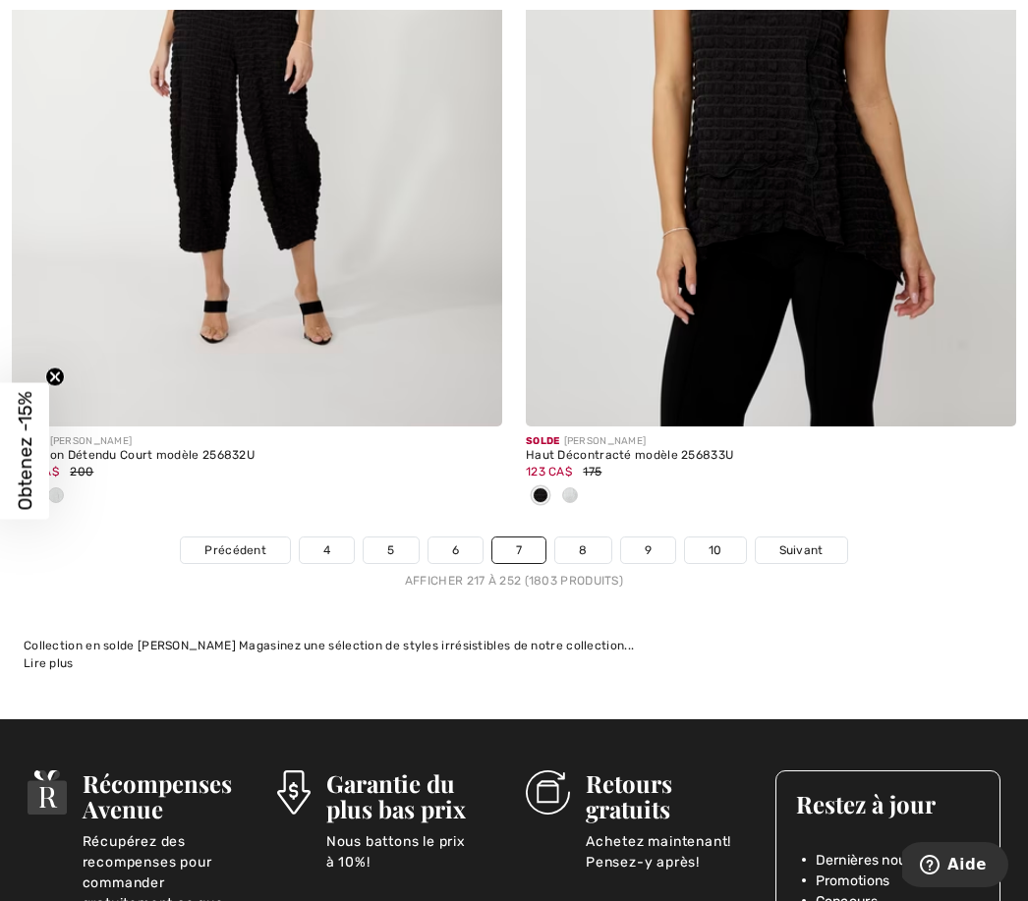
click at [586, 538] on link "8" at bounding box center [582, 551] width 55 height 26
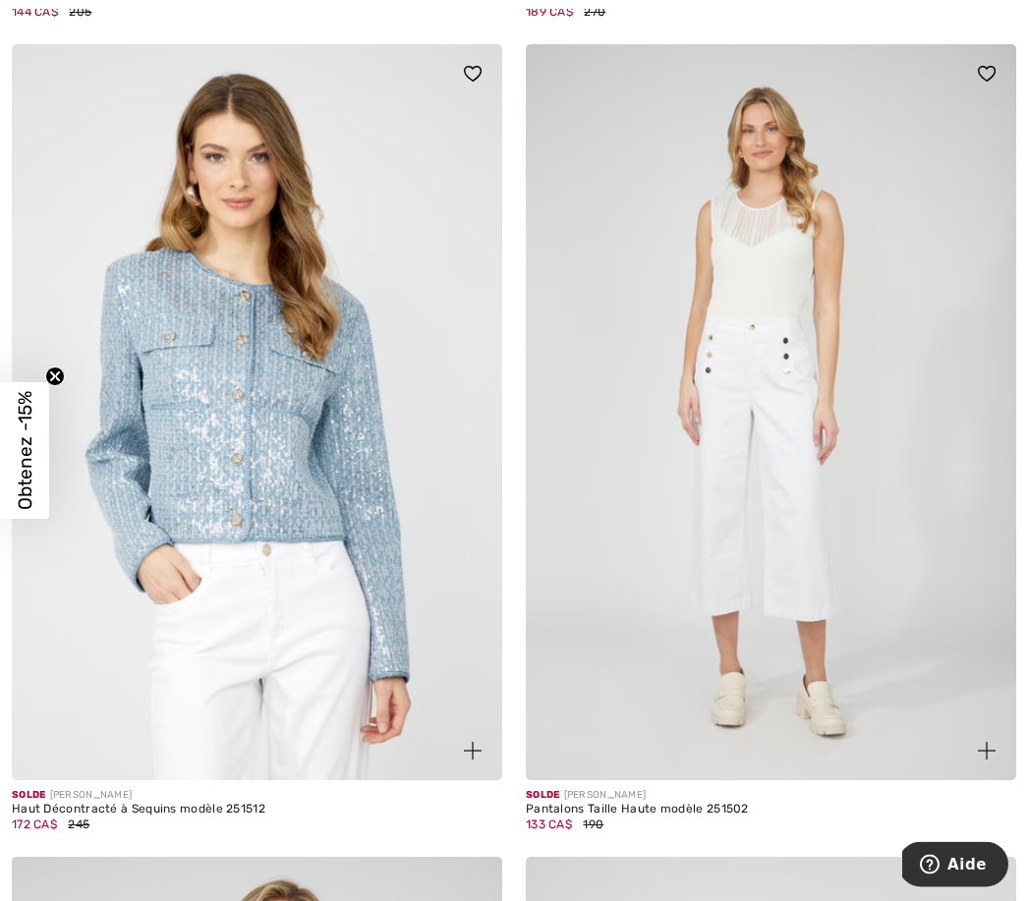
scroll to position [7107, 0]
